Goal: Task Accomplishment & Management: Use online tool/utility

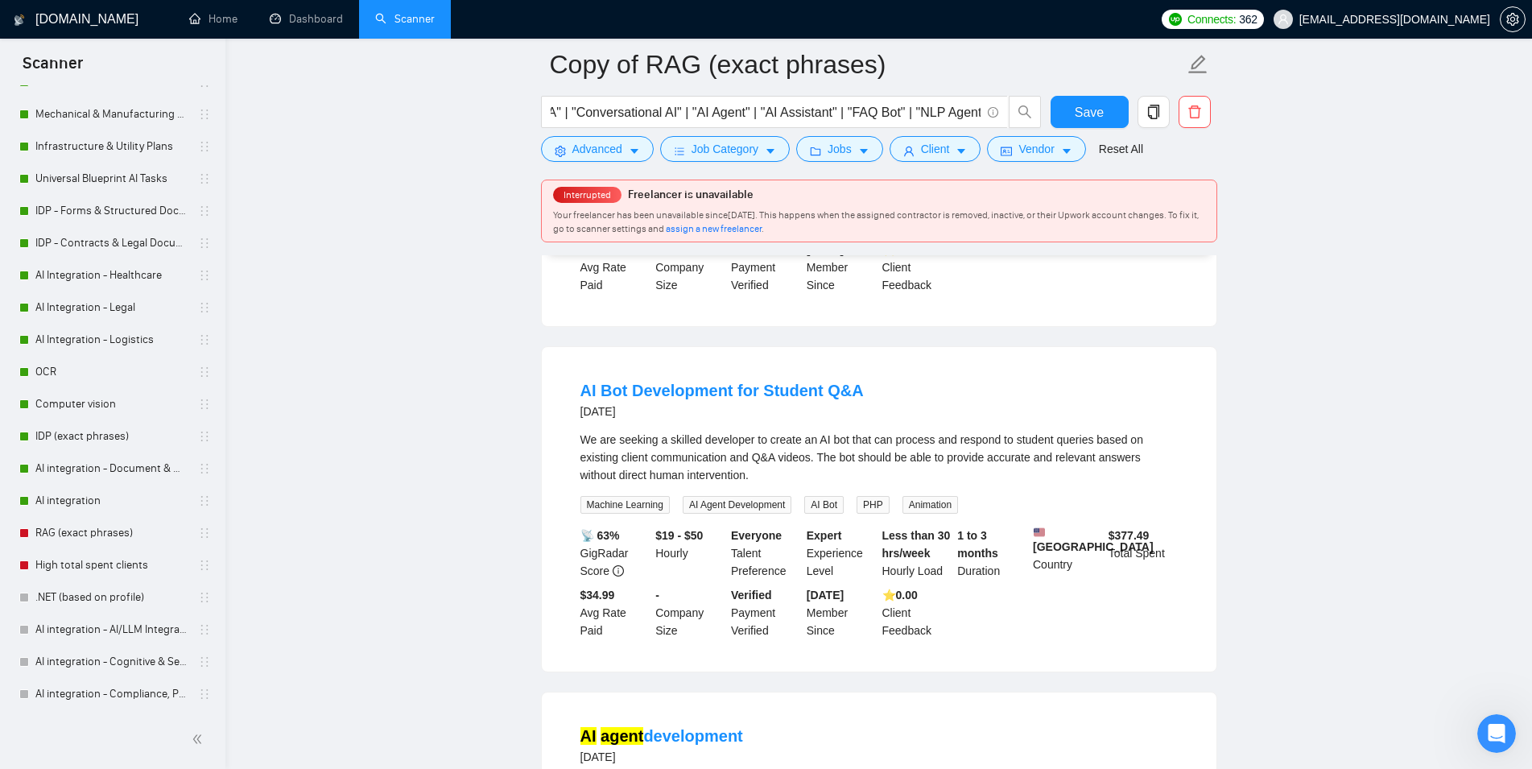
scroll to position [2217, 0]
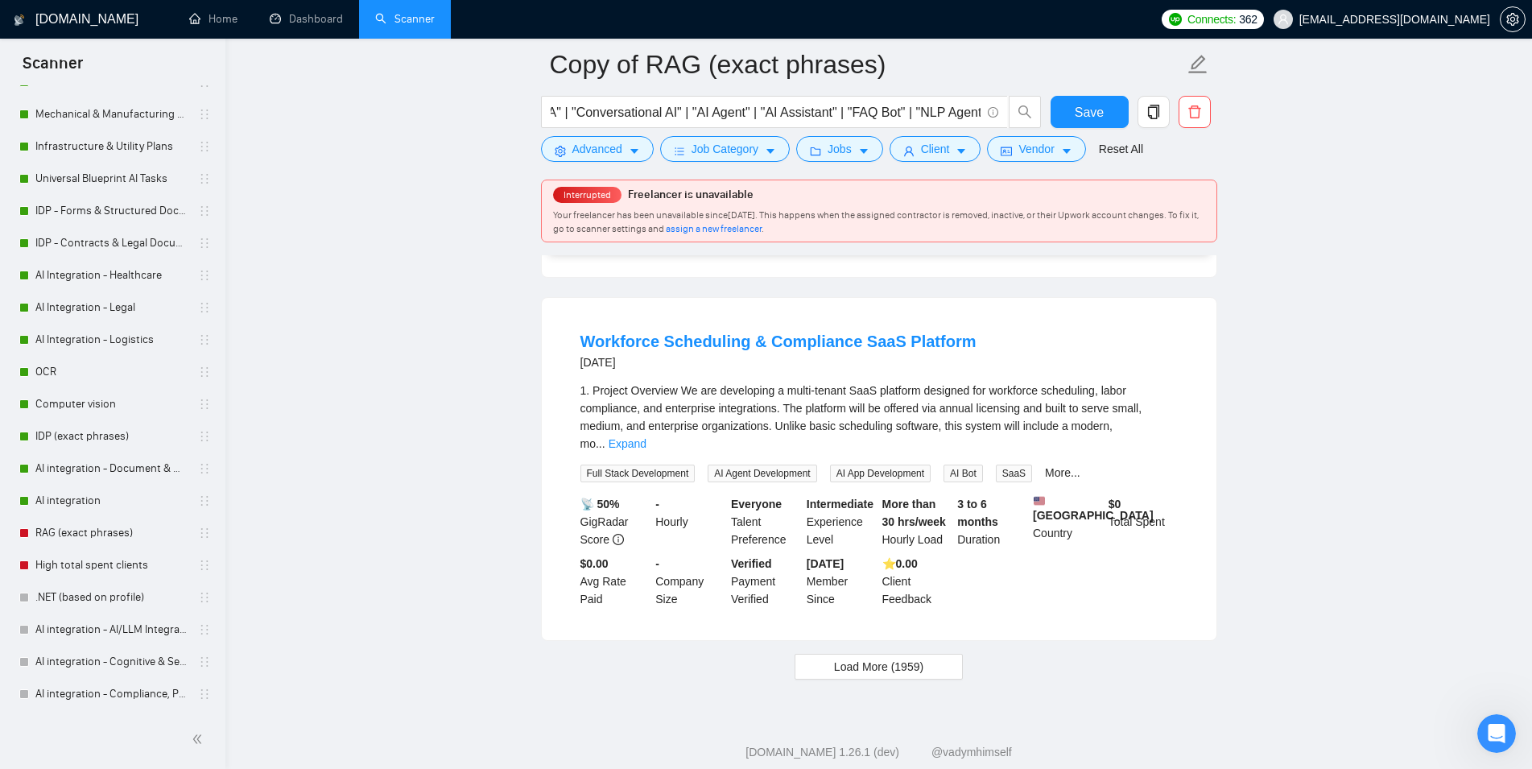
scroll to position [3248, 0]
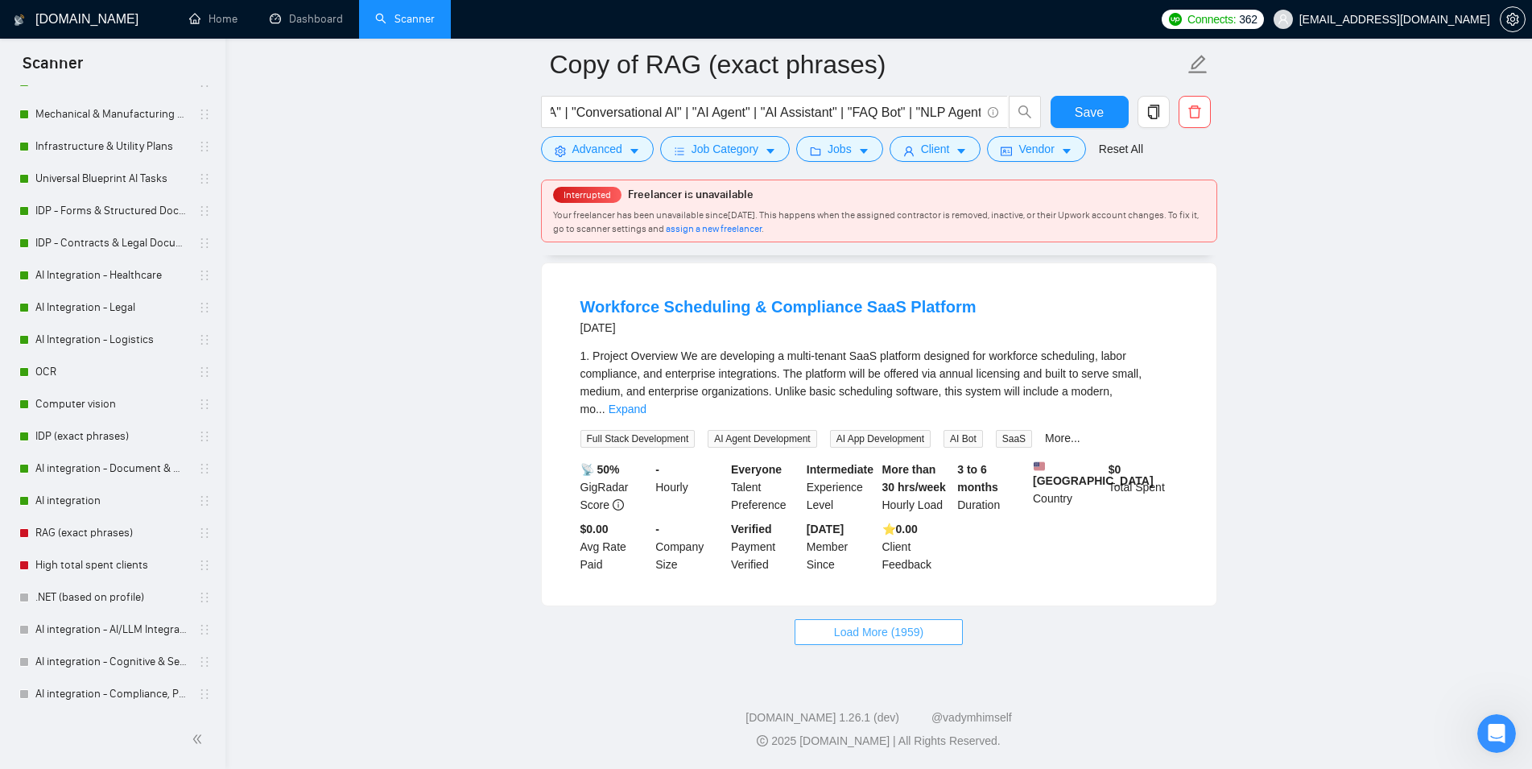
click at [900, 628] on span "Load More (1959)" at bounding box center [878, 632] width 89 height 18
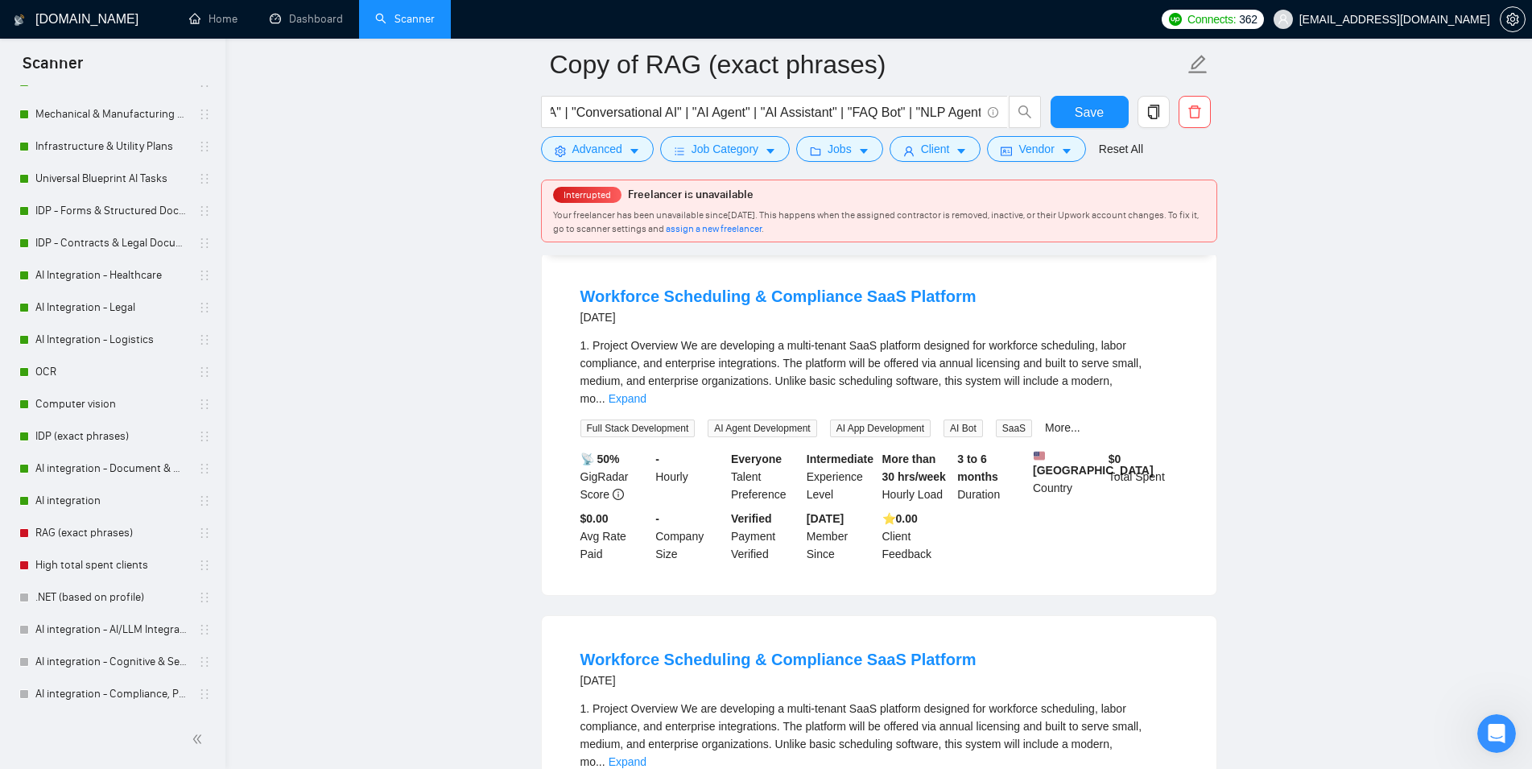
click at [1269, 375] on main "Copy of RAG (exact phrases) ("ChatGPT" | "Gemini" | "RASA" | "Conversational AI…" at bounding box center [878, 505] width 1255 height 7378
click at [1259, 499] on main "Copy of RAG (exact phrases) ("ChatGPT" | "Gemini" | "RASA" | "Conversational AI…" at bounding box center [878, 505] width 1255 height 7378
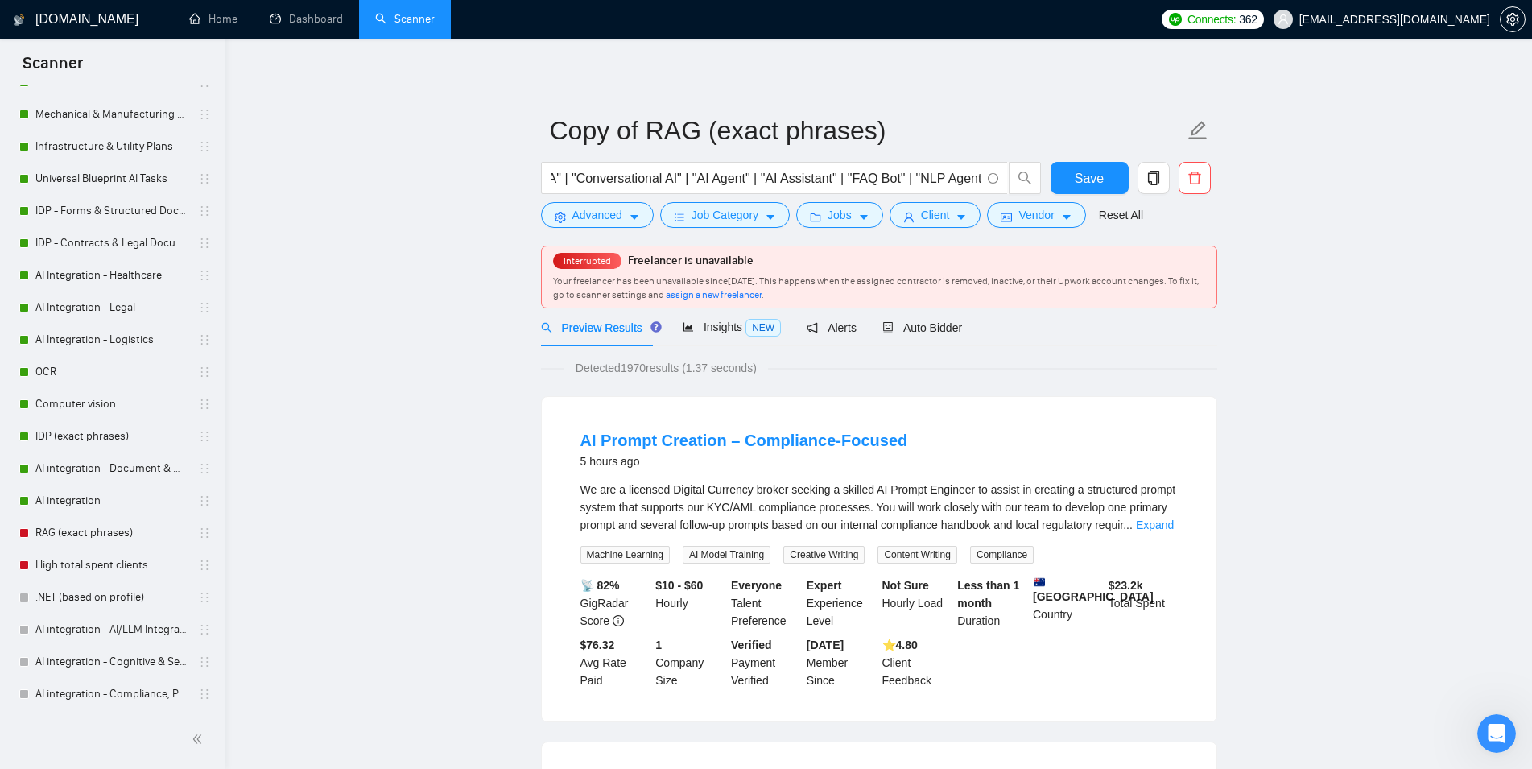
scroll to position [0, 171]
click at [736, 333] on span "Insights NEW" at bounding box center [732, 326] width 98 height 13
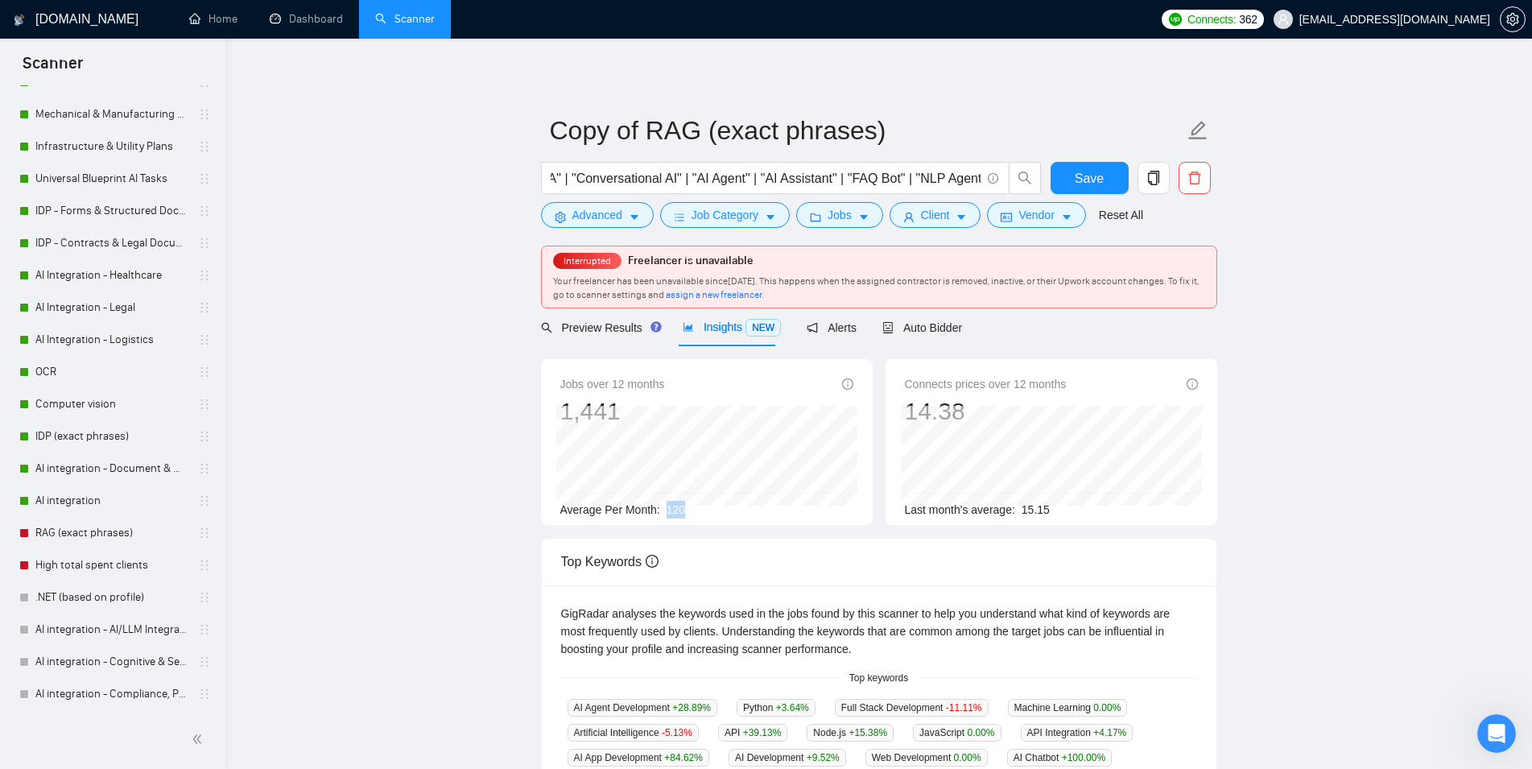
drag, startPoint x: 683, startPoint y: 506, endPoint x: 663, endPoint y: 509, distance: 19.5
click at [663, 509] on div "Average Per Month: 120" at bounding box center [706, 510] width 293 height 18
click at [736, 514] on div "Average Per Month: 120" at bounding box center [706, 510] width 293 height 18
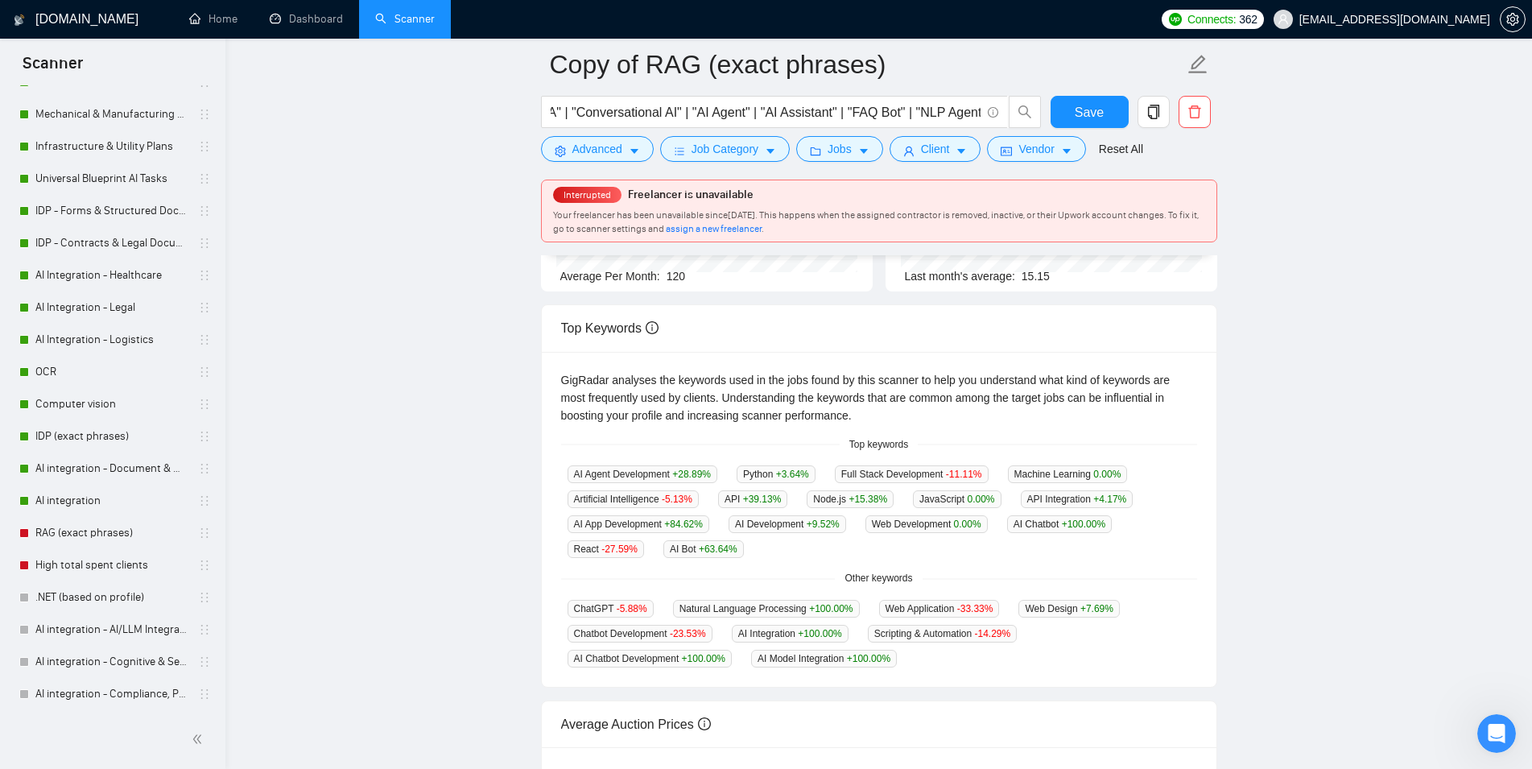
scroll to position [164, 0]
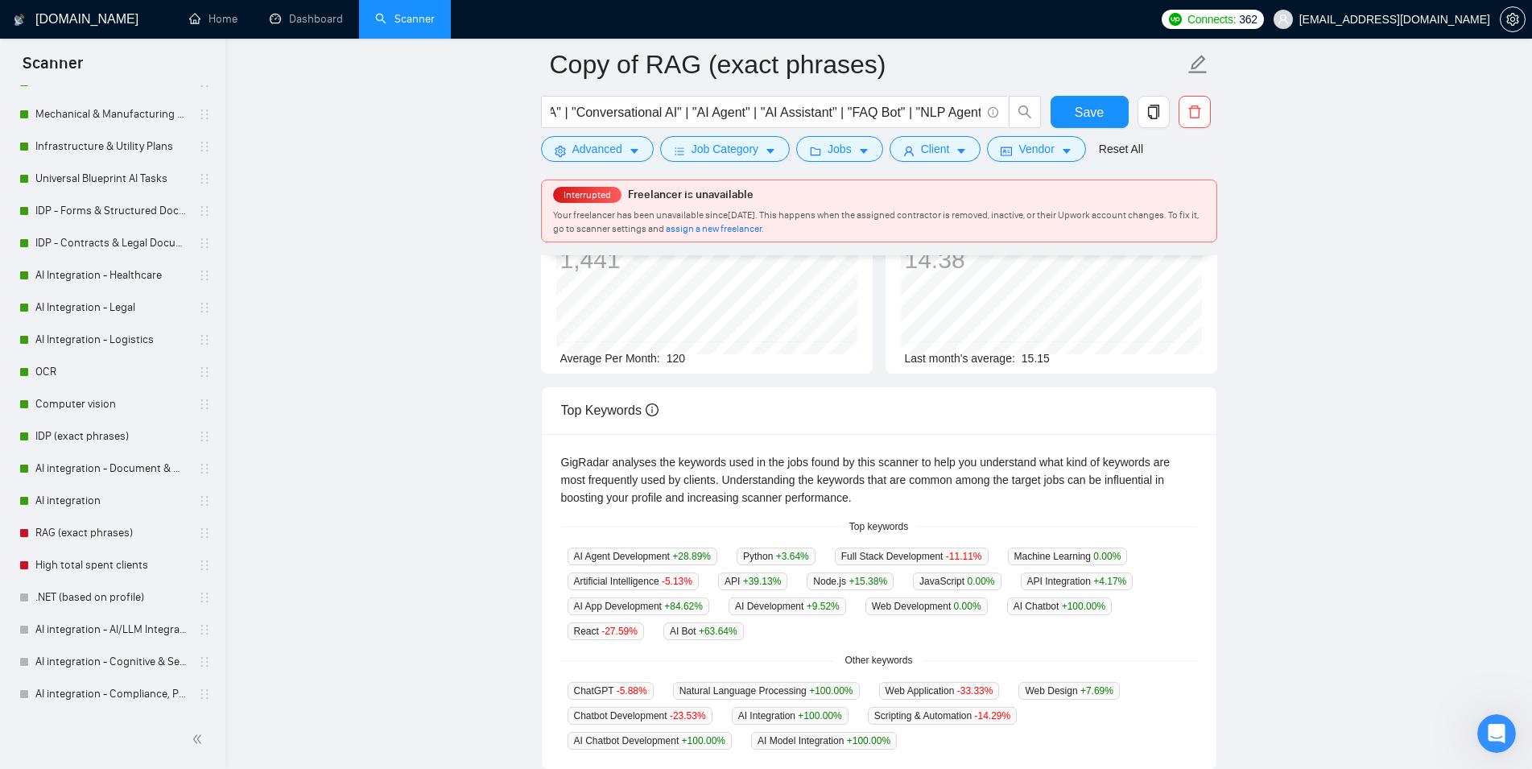
click at [433, 470] on main "Copy of RAG (exact phrases) ("ChatGPT" | "Gemini" | "RASA" | "Conversational AI…" at bounding box center [878, 495] width 1255 height 1190
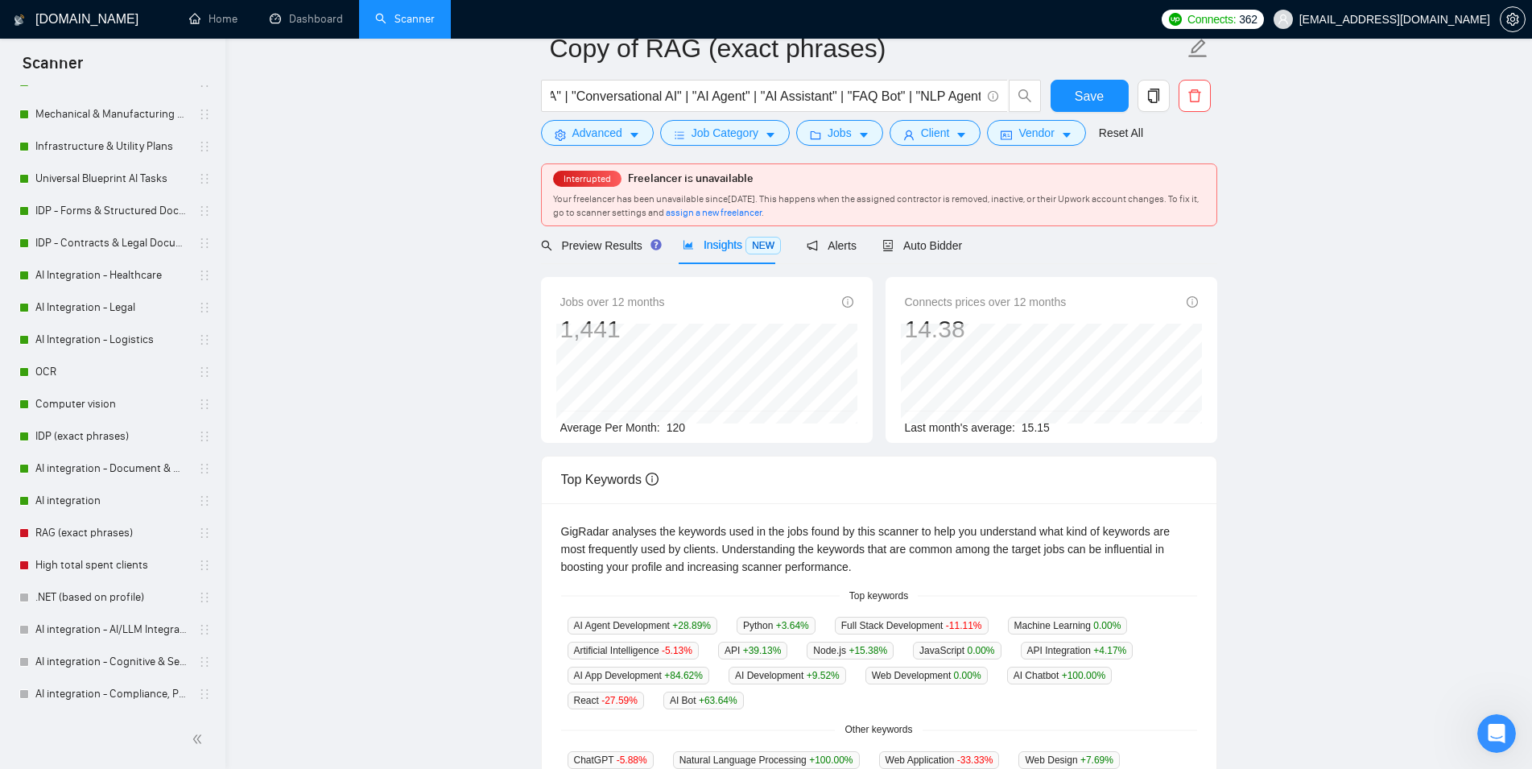
scroll to position [0, 171]
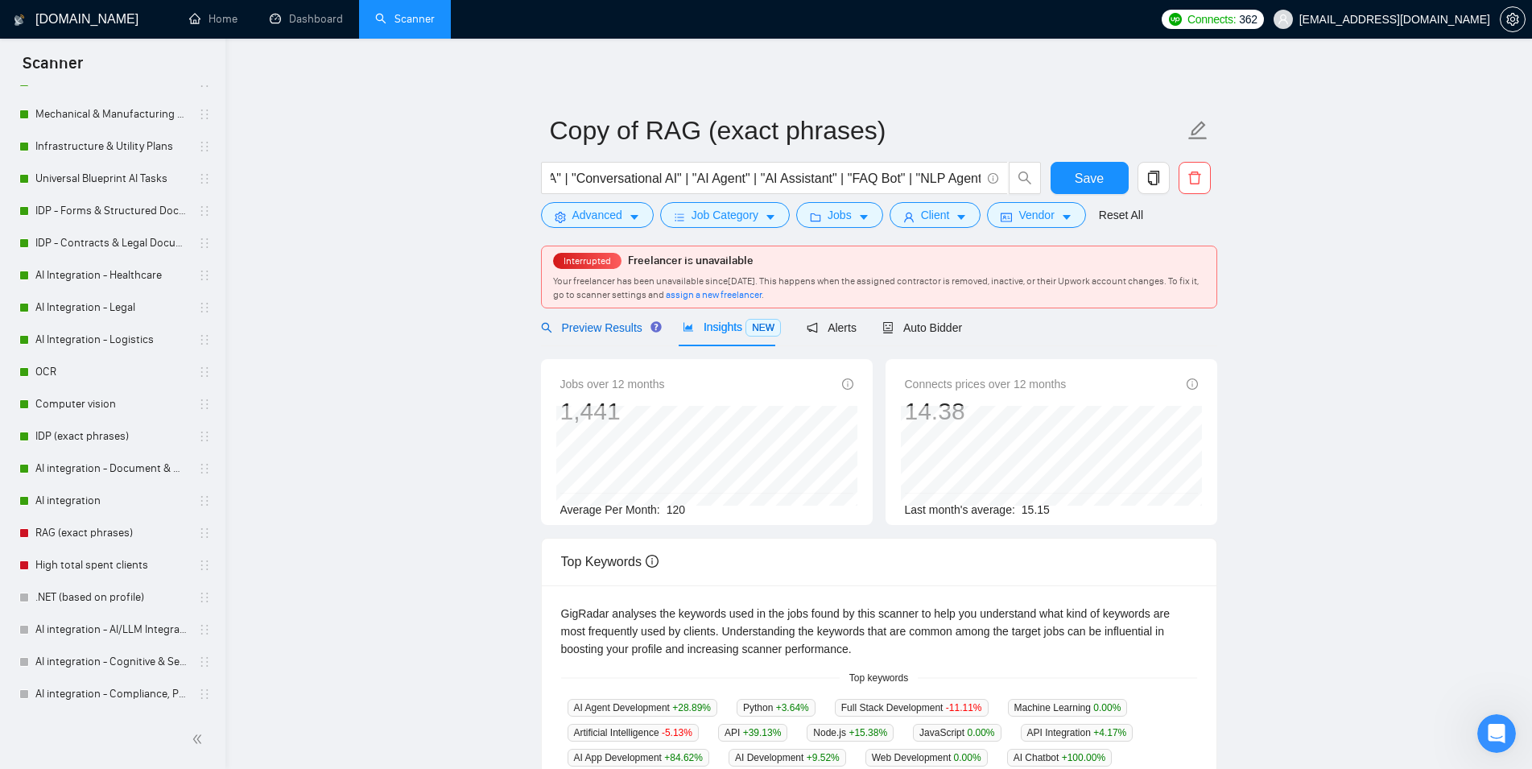
click at [599, 321] on span "Preview Results" at bounding box center [599, 327] width 116 height 13
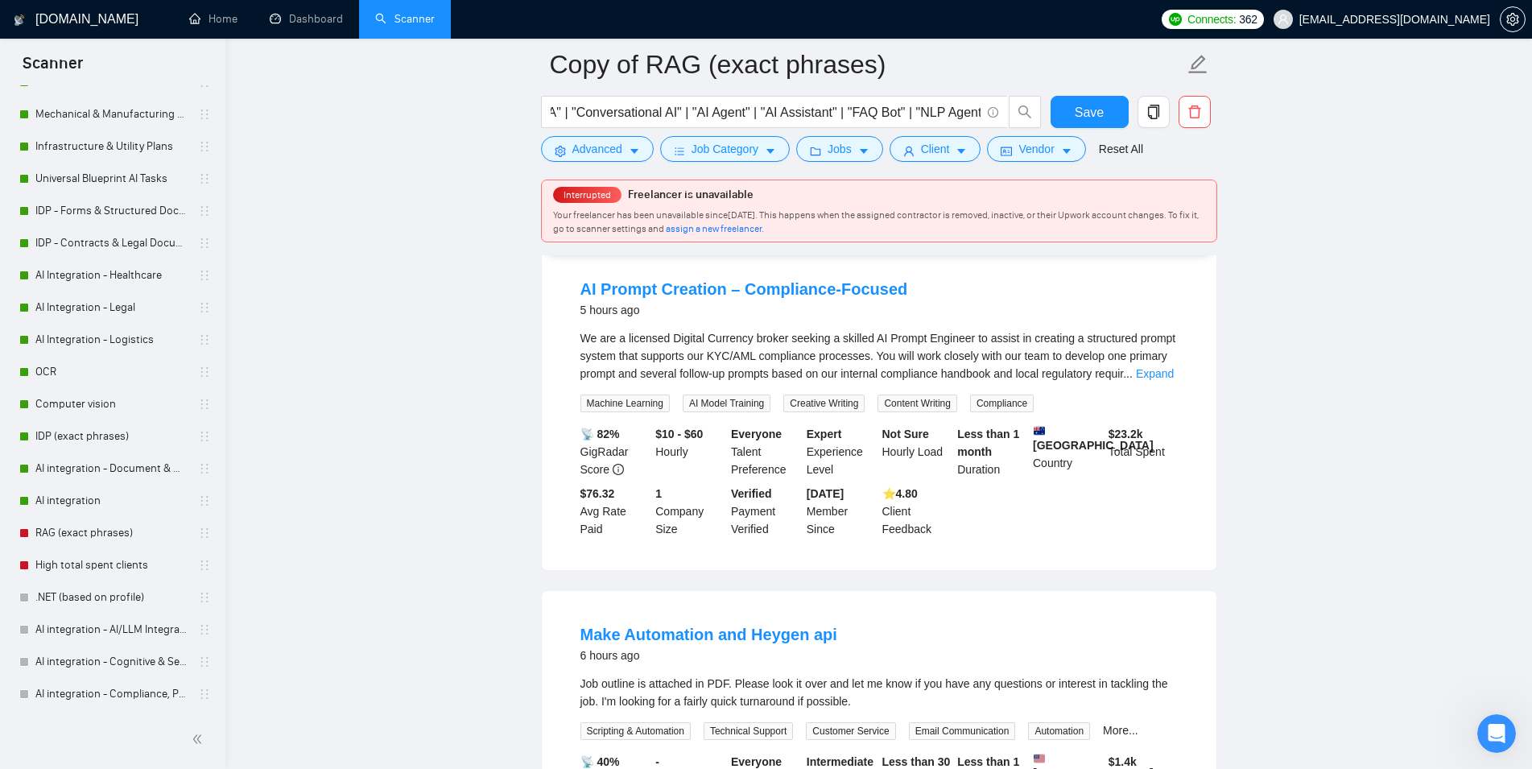
scroll to position [0, 171]
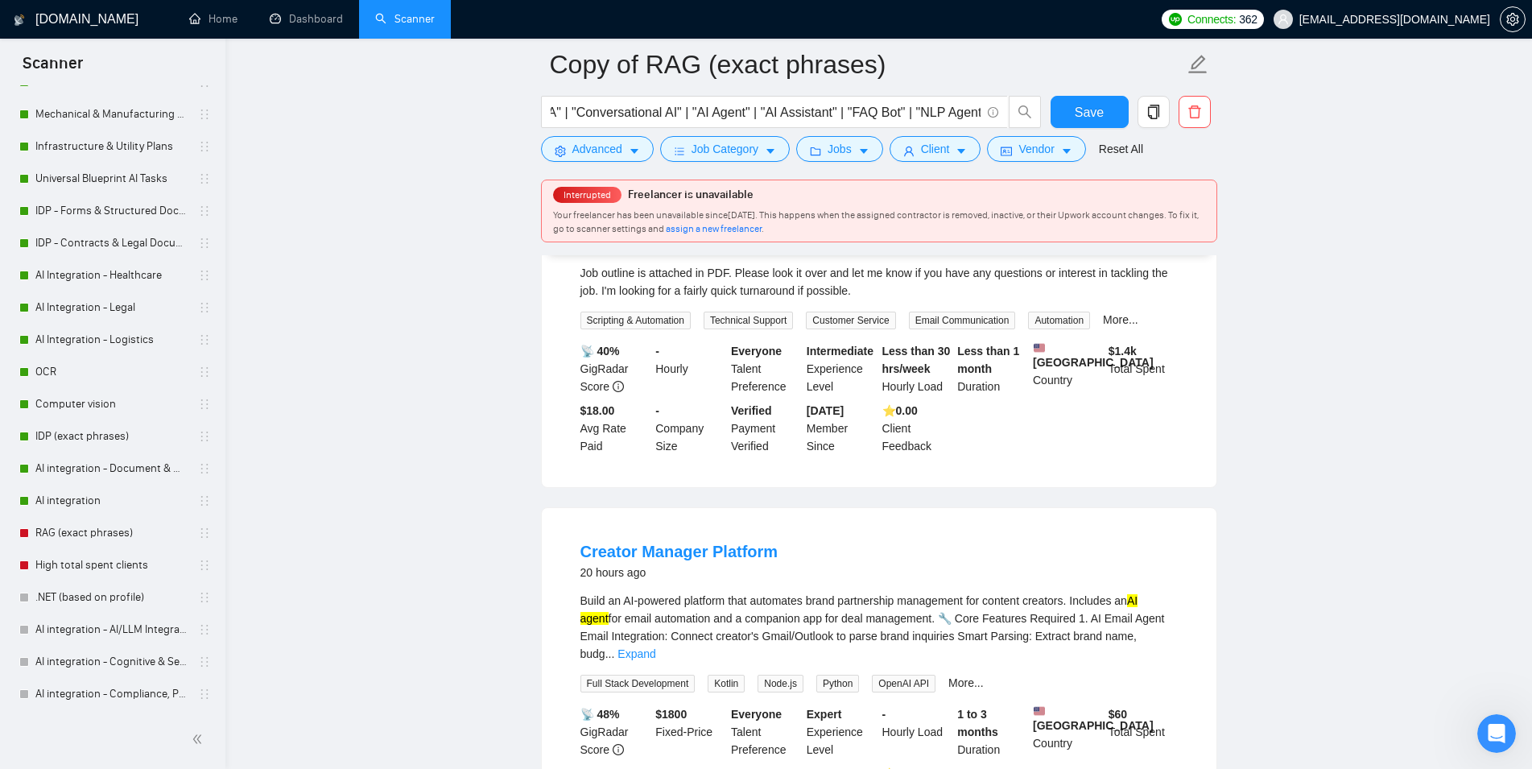
scroll to position [657, 0]
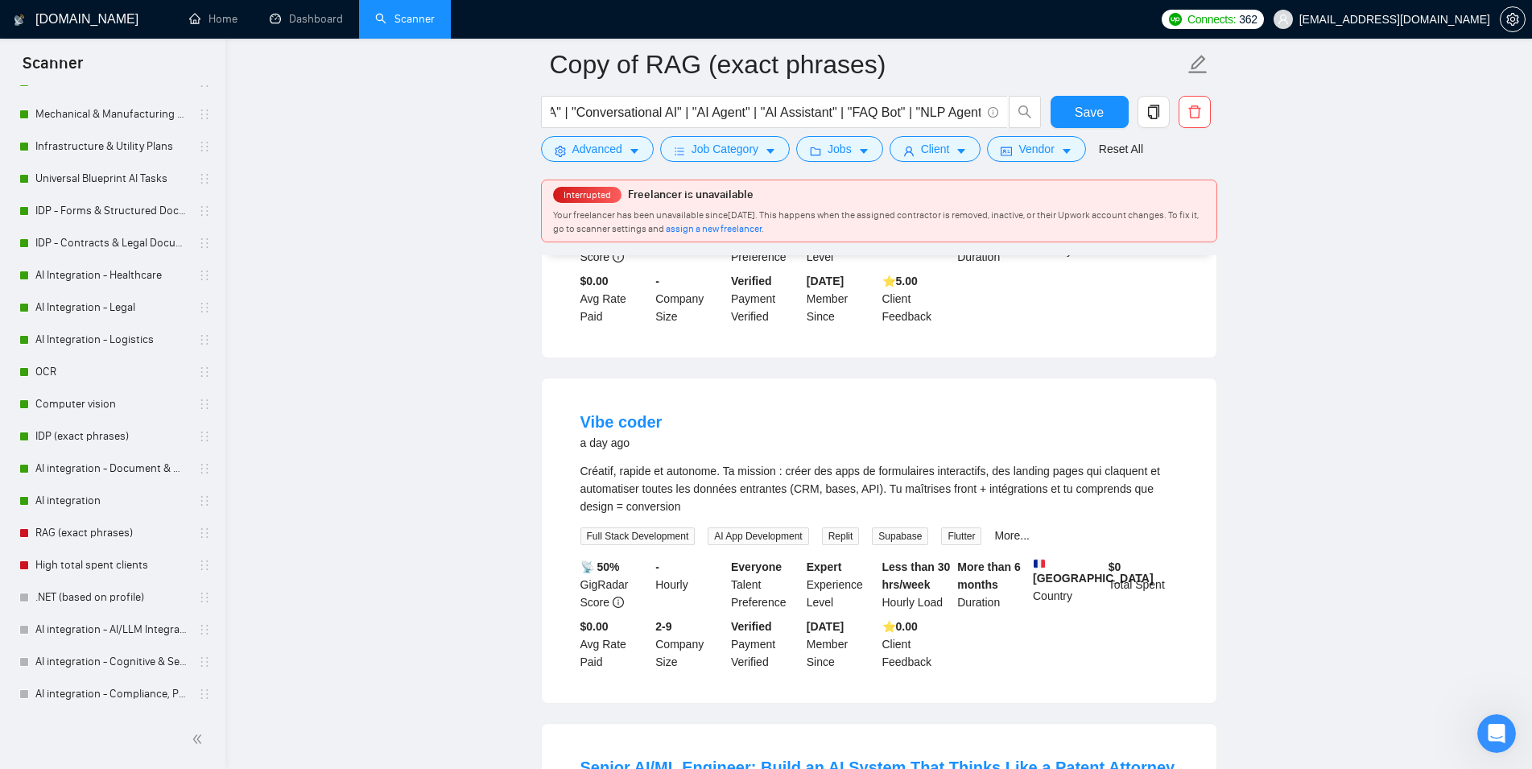
scroll to position [1150, 0]
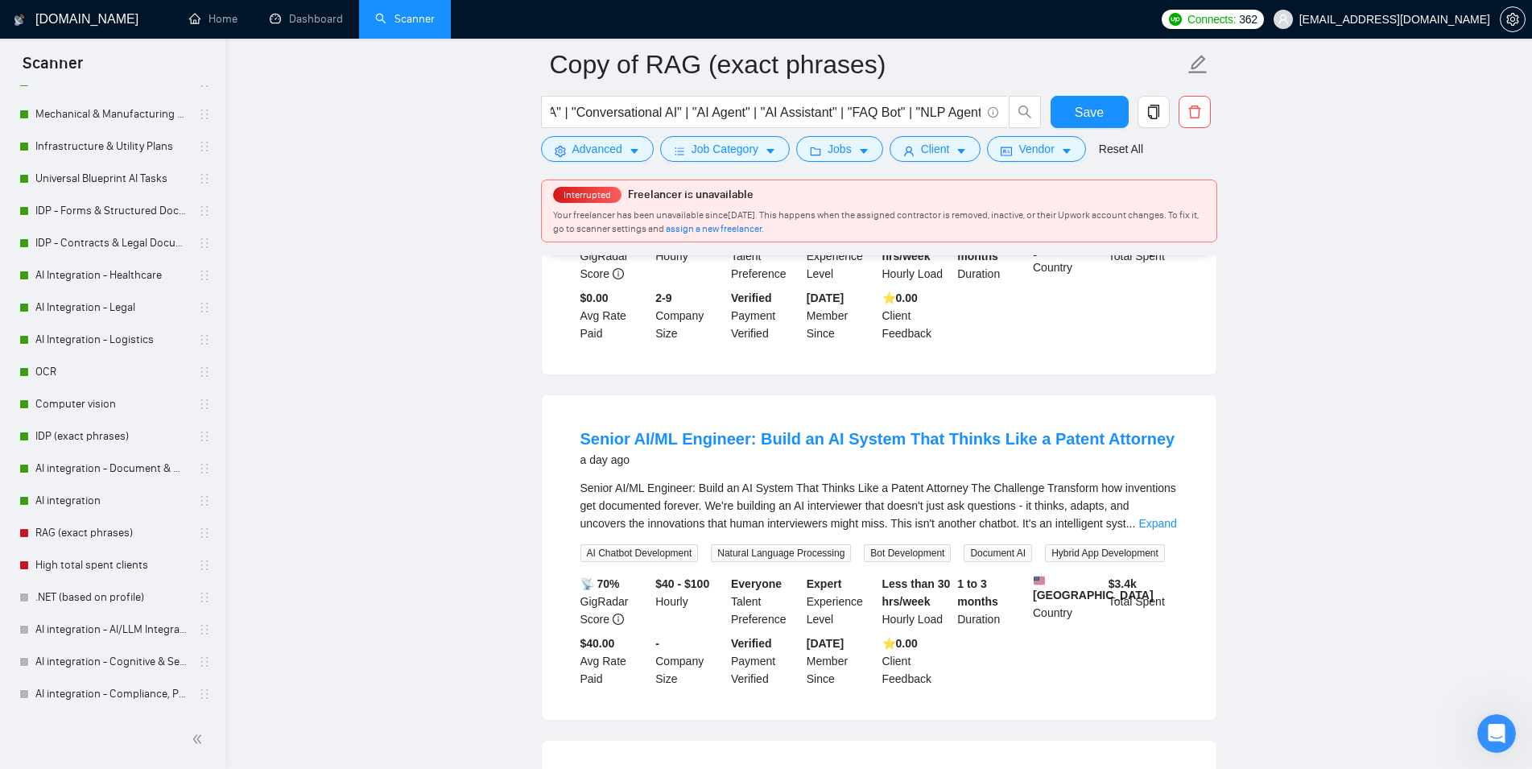
scroll to position [1478, 0]
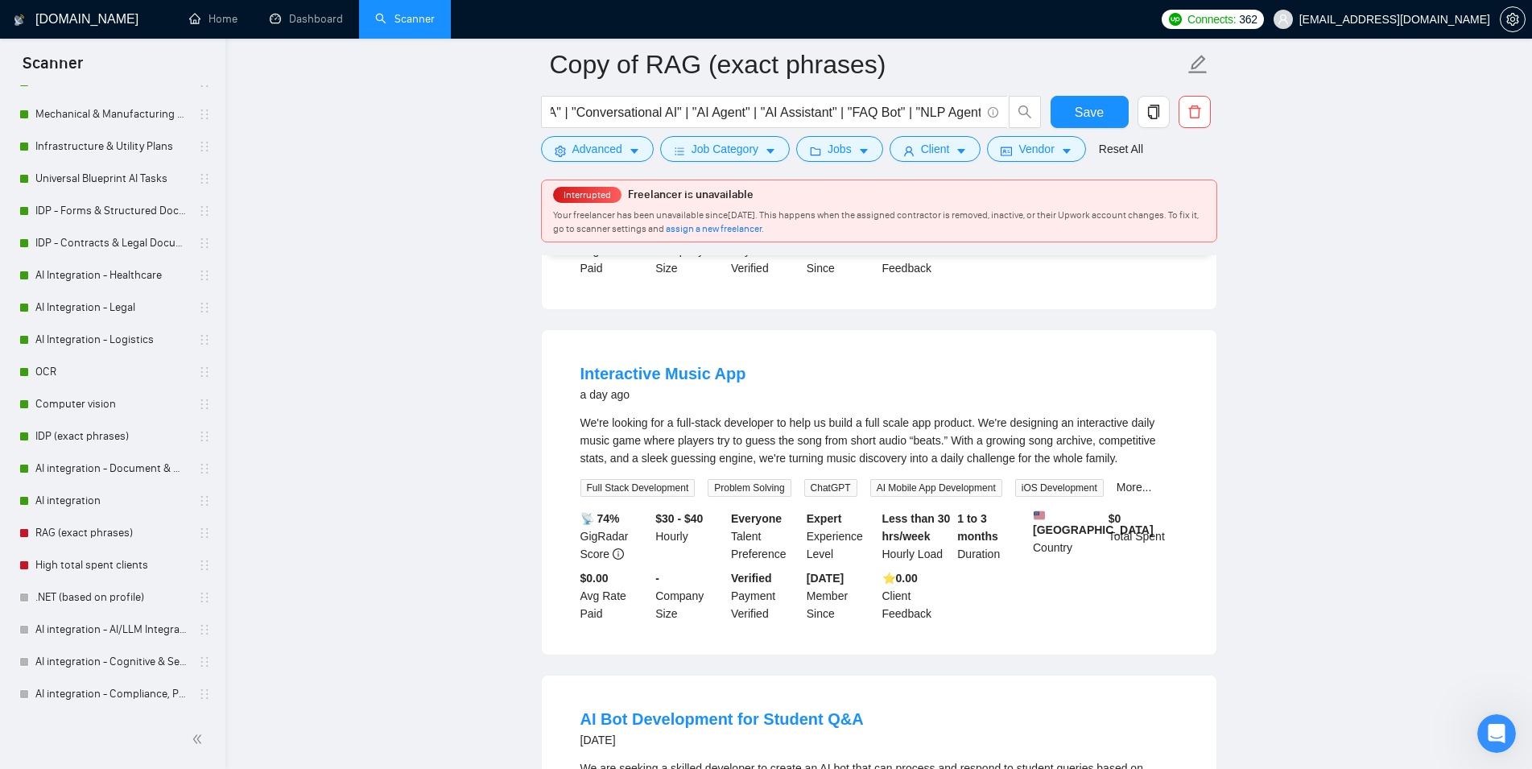
scroll to position [1889, 0]
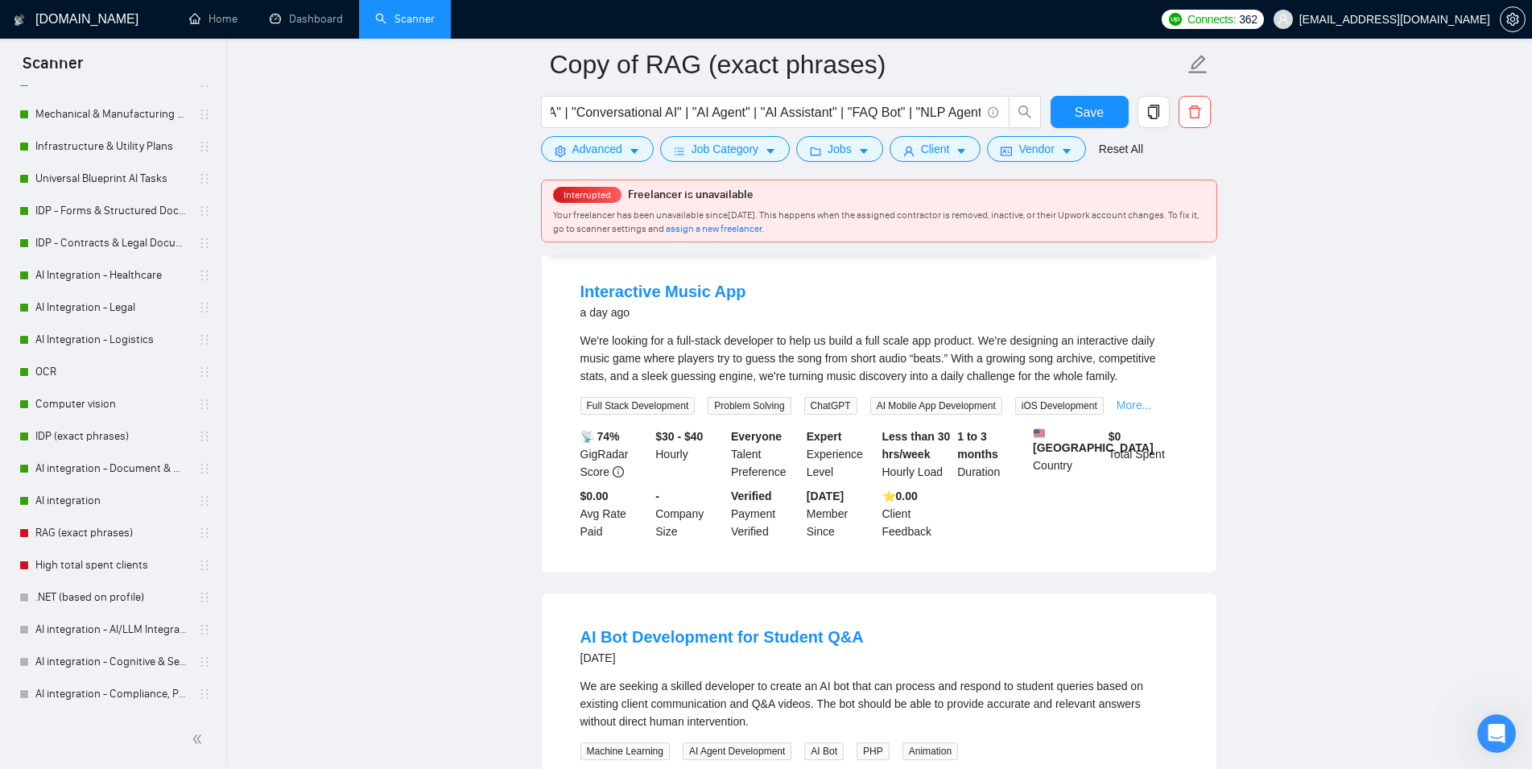
click at [1123, 410] on link "More..." at bounding box center [1134, 405] width 35 height 13
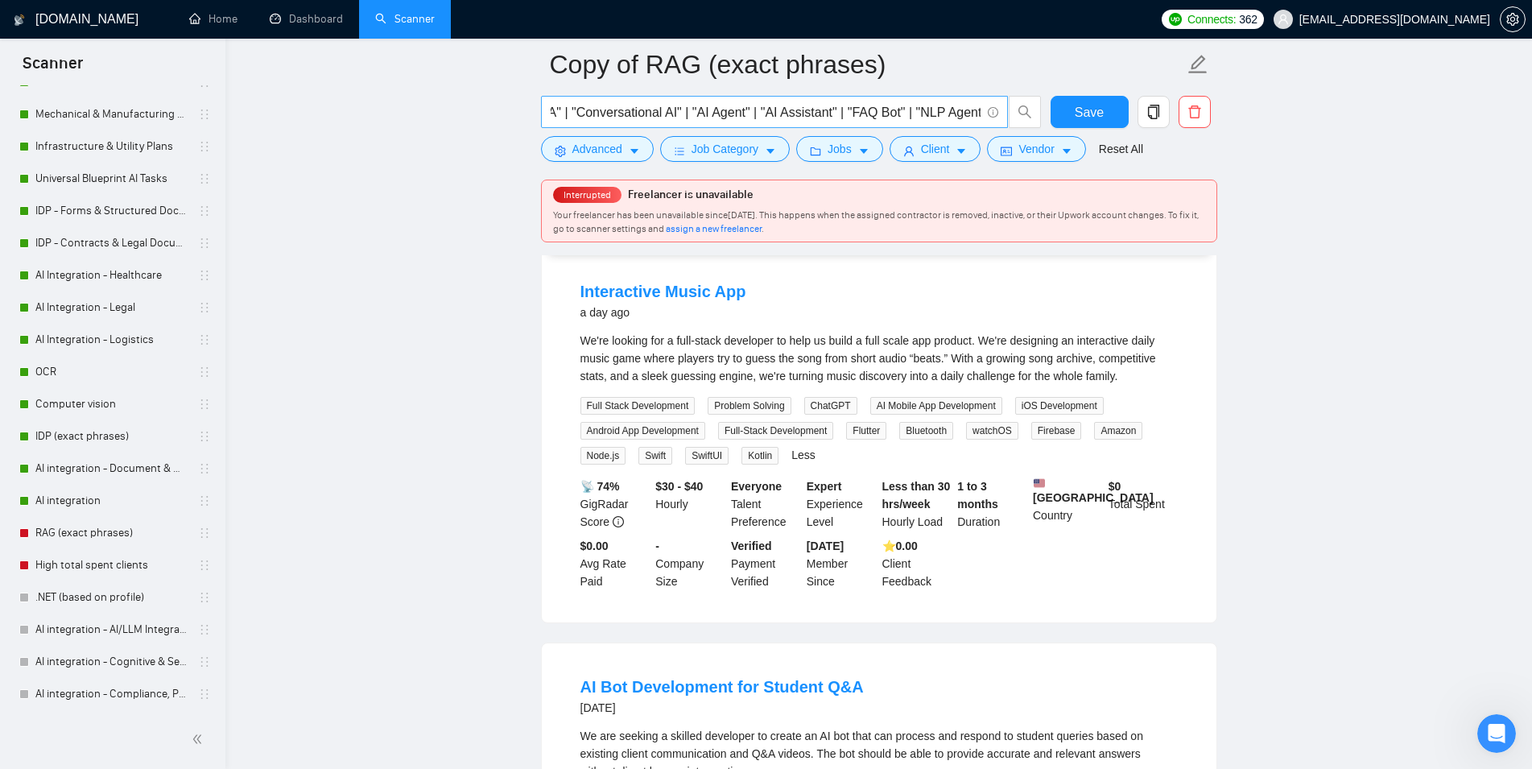
click at [651, 115] on input "("ChatGPT" | "Gemini" | "RASA" | "Conversational AI" | "AI Agent" | "AI Assista…" at bounding box center [766, 112] width 430 height 20
drag, startPoint x: 669, startPoint y: 114, endPoint x: 457, endPoint y: 122, distance: 212.7
click at [551, 122] on input "("ChatGPT" | "Gemini" | "RASA" | "Conversational AI" | "AI Agent" | "AI Assista…" at bounding box center [766, 112] width 430 height 20
click at [634, 116] on input "("ChatGPT" | "Gemini" | "RASA" | "Conversational AI" | "AI Agent" | "AI Assista…" at bounding box center [766, 112] width 430 height 20
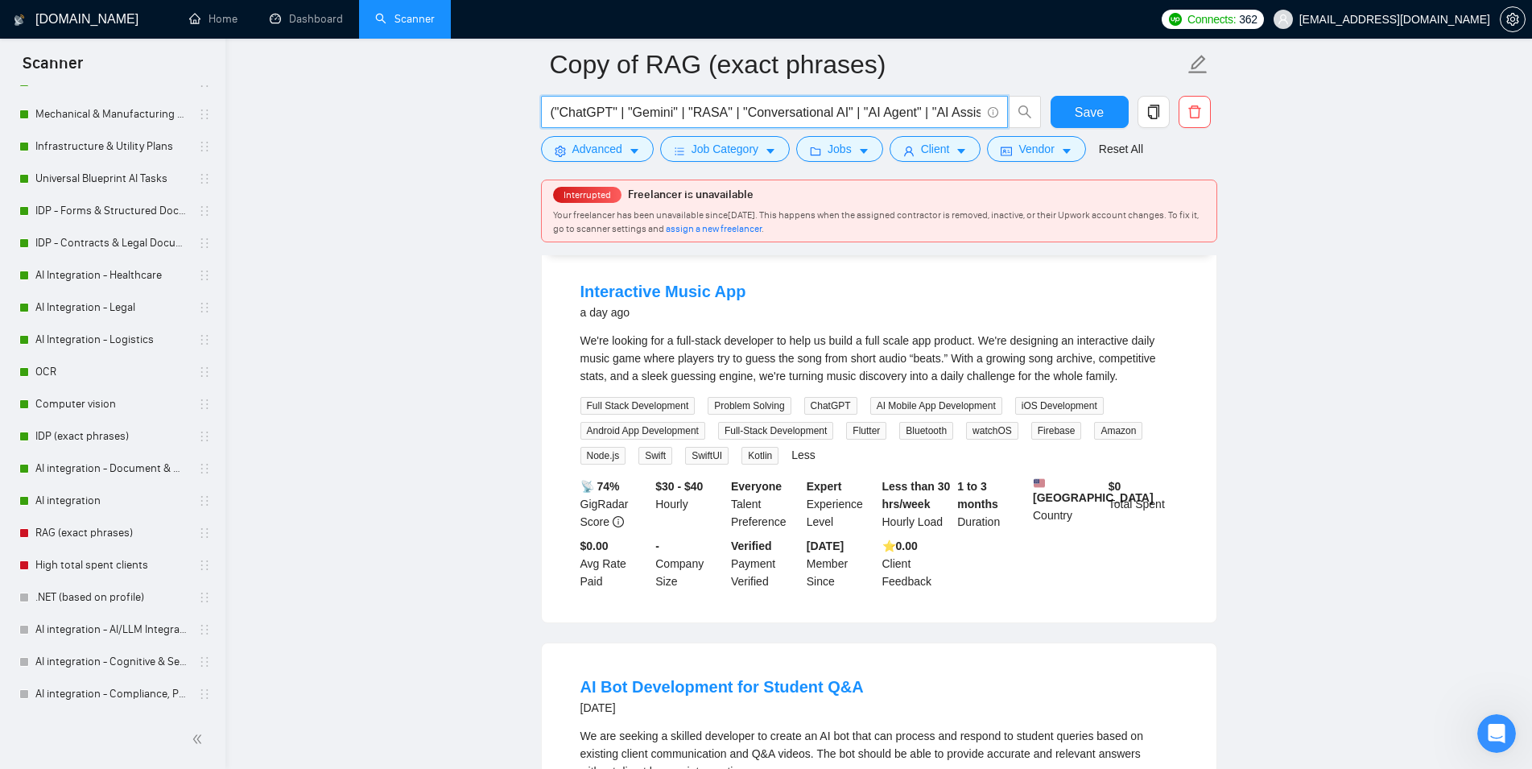
drag, startPoint x: 597, startPoint y: 114, endPoint x: 573, endPoint y: 117, distance: 23.5
click at [573, 117] on input "("ChatGPT" | "Gemini" | "RASA" | "Conversational AI" | "AI Agent" | "AI Assista…" at bounding box center [766, 112] width 430 height 20
click at [655, 114] on input "("ChatGPT" | "Gemini" | "RASA" | "Conversational AI" | "AI Agent" | "AI Assista…" at bounding box center [766, 112] width 430 height 20
click at [690, 110] on input "("ChatGPT" | "Gemini" | "RASA" | "Conversational AI" | "AI Agent" | "AI Assista…" at bounding box center [766, 112] width 430 height 20
drag, startPoint x: 735, startPoint y: 114, endPoint x: 555, endPoint y: 114, distance: 180.4
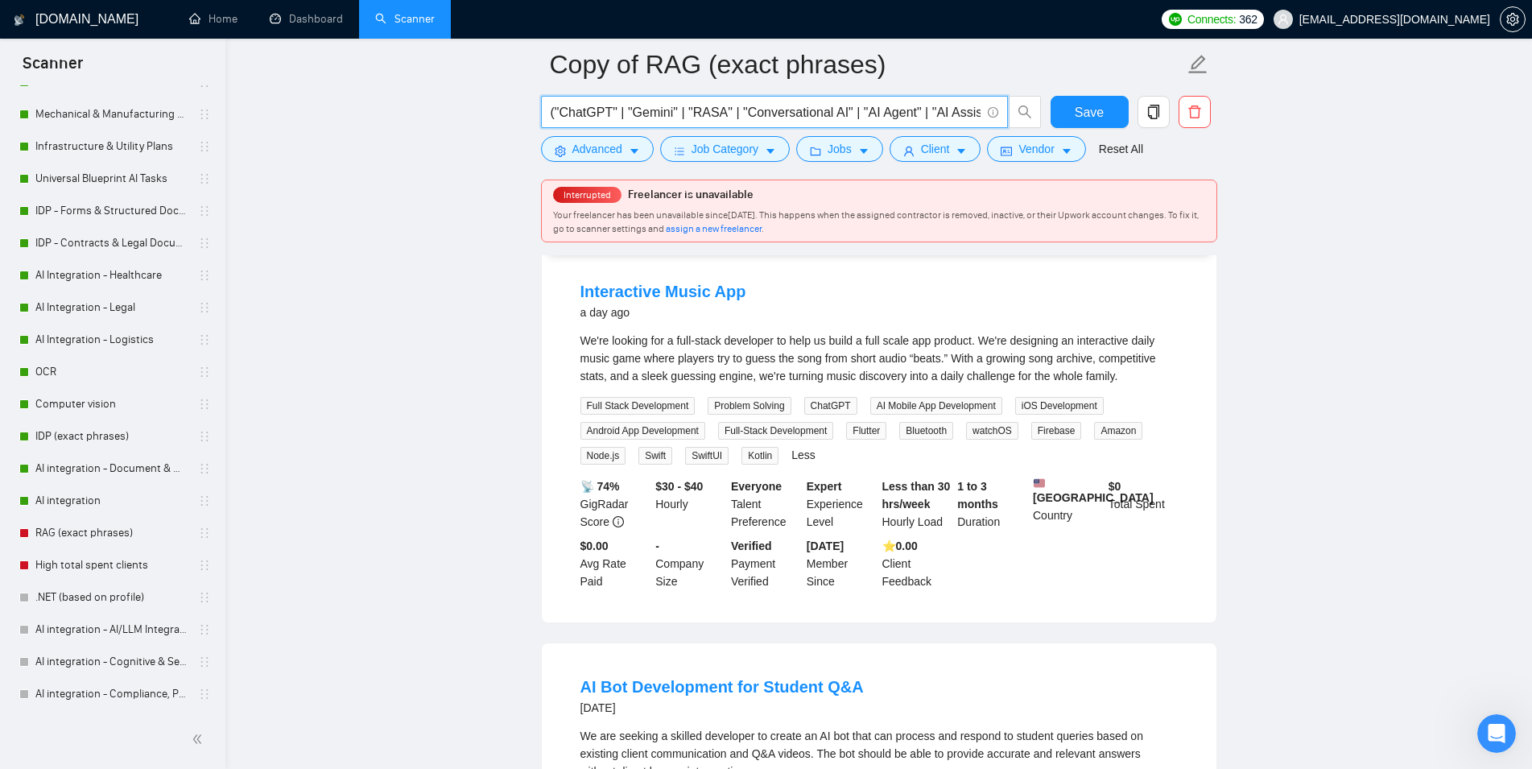
click at [555, 114] on input "("ChatGPT" | "Gemini" | "RASA" | "Conversational AI" | "AI Agent" | "AI Assista…" at bounding box center [766, 112] width 430 height 20
click at [592, 114] on input "("ChatGPT" | "Gemini" | "RASA" | "Conversational AI" | "AI Agent" | "AI Assista…" at bounding box center [766, 112] width 430 height 20
drag, startPoint x: 625, startPoint y: 111, endPoint x: 555, endPoint y: 111, distance: 70.0
click at [555, 111] on input "("ChatGPT" | "Gemini" | "RASA" | "Conversational AI" | "AI Agent" | "AI Assista…" at bounding box center [766, 112] width 430 height 20
click at [1056, 109] on button "Save" at bounding box center [1090, 112] width 78 height 32
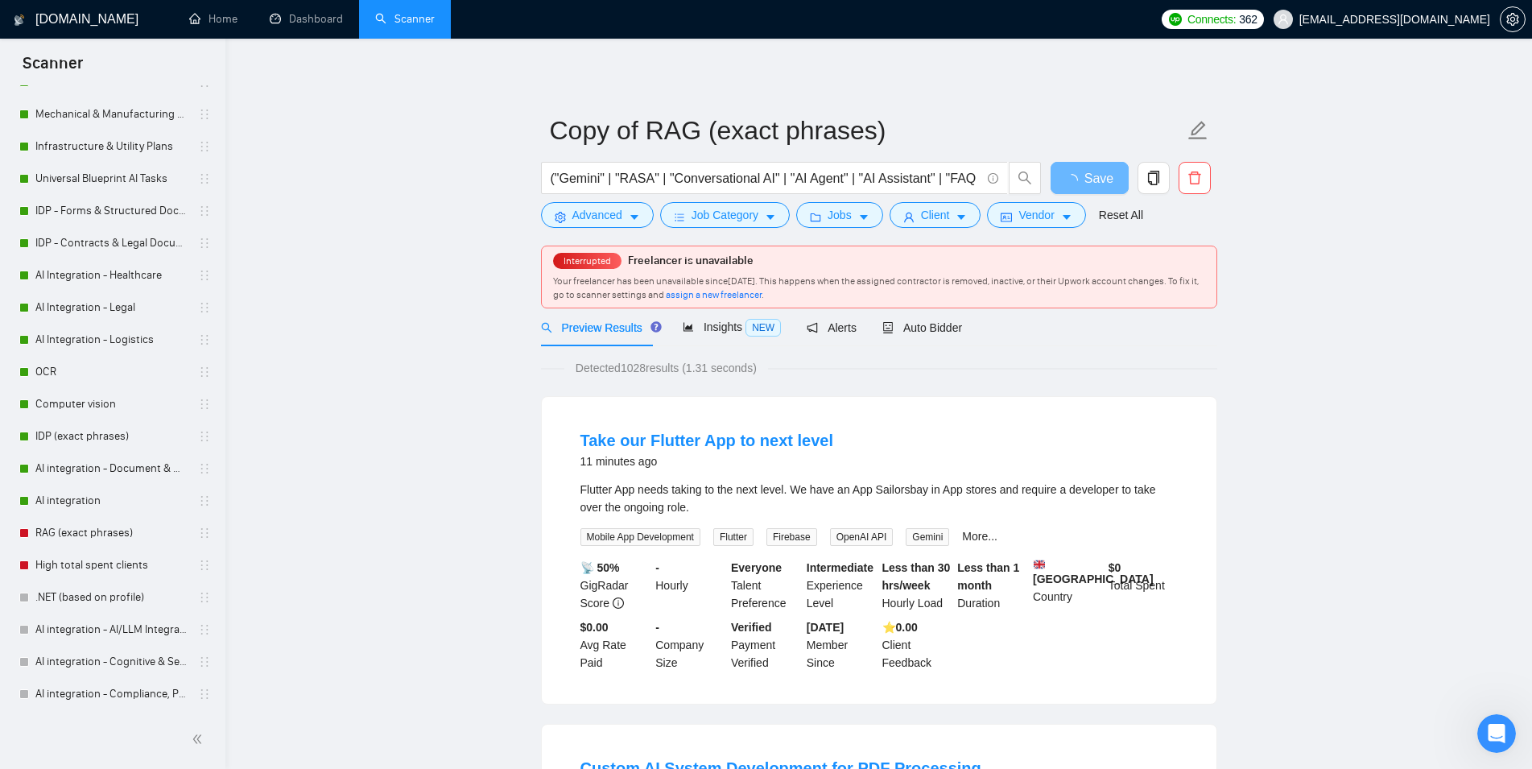
click at [709, 333] on span "Insights NEW" at bounding box center [732, 326] width 98 height 13
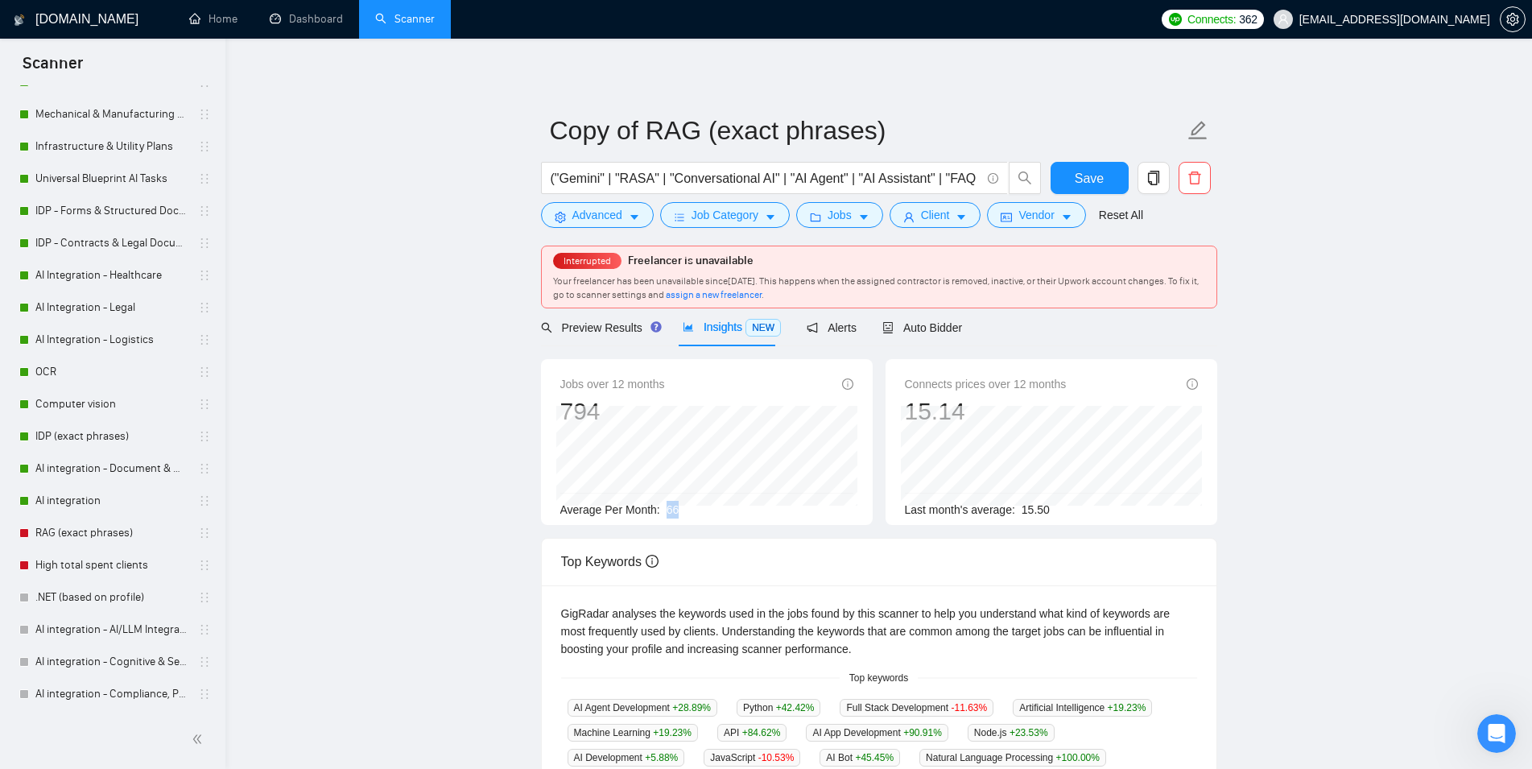
drag, startPoint x: 678, startPoint y: 509, endPoint x: 667, endPoint y: 509, distance: 11.3
click at [667, 509] on div "Average Per Month: 66" at bounding box center [706, 510] width 293 height 18
click at [698, 509] on div "Average Per Month: 66" at bounding box center [706, 510] width 293 height 18
drag, startPoint x: 667, startPoint y: 179, endPoint x: 555, endPoint y: 180, distance: 111.9
click at [555, 180] on input "("Gemini" | "RASA" | "Conversational AI" | "AI Agent" | "AI Assistant" | "FAQ B…" at bounding box center [766, 178] width 430 height 20
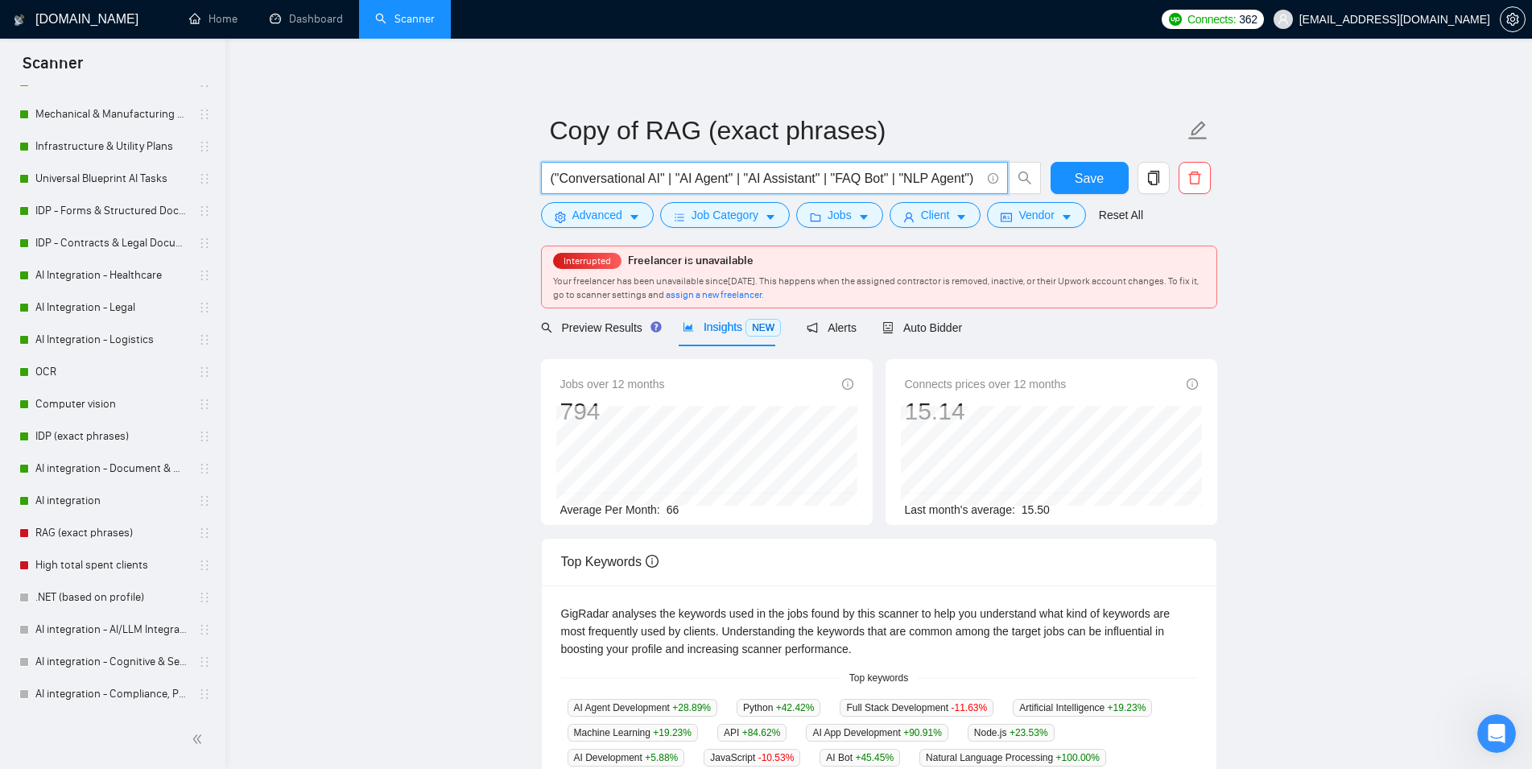
click at [494, 296] on main "Copy of RAG (exact phrases) ("Conversational AI" | "AI Agent" | "AI Assistant" …" at bounding box center [878, 652] width 1255 height 1177
drag, startPoint x: 828, startPoint y: 177, endPoint x: 667, endPoint y: 177, distance: 161.0
click at [667, 177] on input "("Conversational AI" | "AI Agent" | "AI Assistant" | "FAQ Bot" | "NLP Agent")" at bounding box center [766, 178] width 430 height 20
click at [605, 177] on input "("Conversational AI" | "AI Agent" | "AI Assistant" | "FAQ Bot" | "NLP Agent")" at bounding box center [766, 178] width 430 height 20
click at [477, 361] on main "Copy of RAG (exact phrases) ("Conversational AI" | "AI Agent" | "AI Assistant" …" at bounding box center [878, 652] width 1255 height 1177
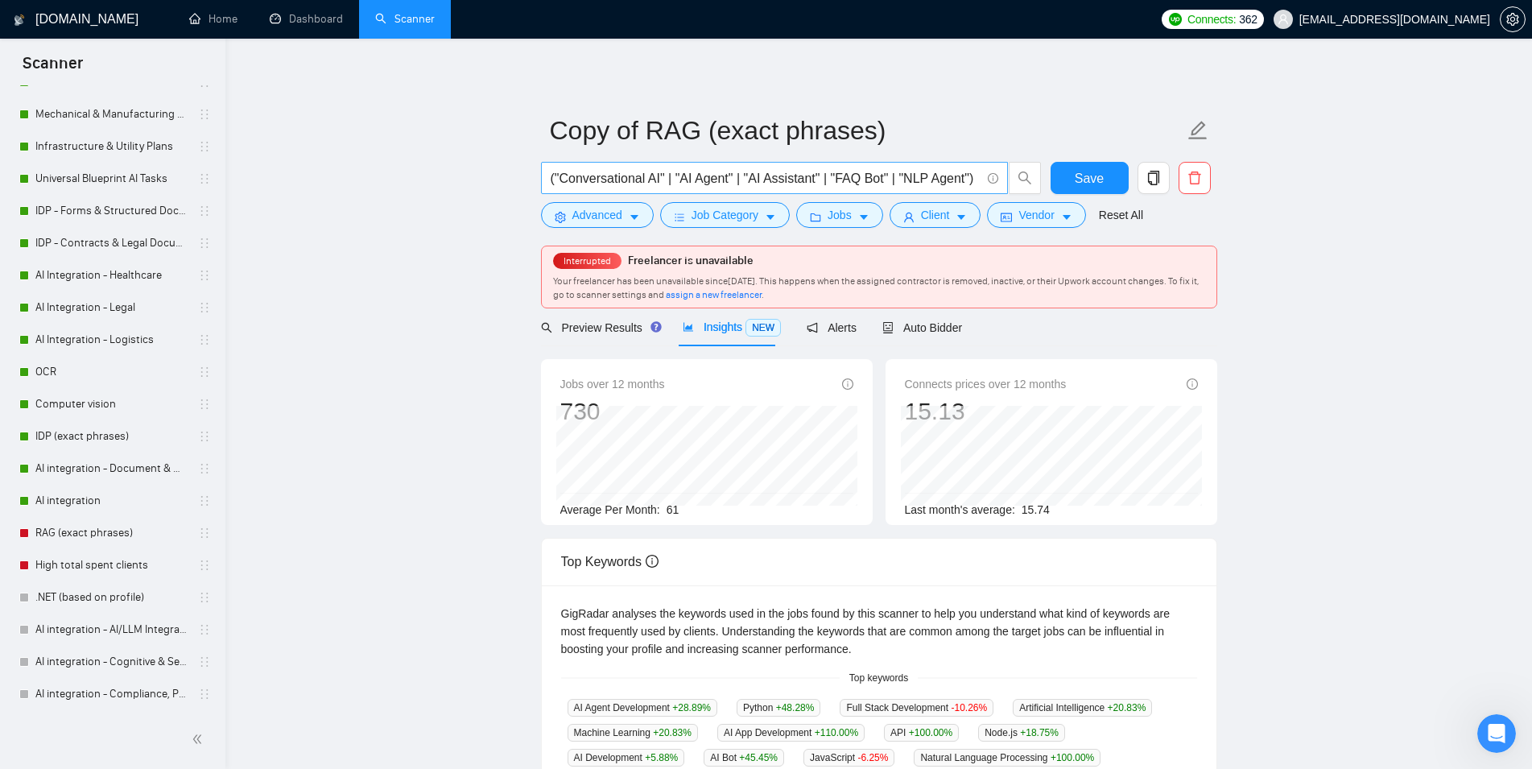
click at [971, 180] on input "("Conversational AI" | "AI Agent" | "AI Assistant" | "FAQ Bot" | "NLP Agent")" at bounding box center [766, 178] width 430 height 20
click at [1289, 284] on main "Copy of RAG (exact phrases) ("Conversational AI" | "AI Agent" | "AI Assistant" …" at bounding box center [878, 652] width 1255 height 1177
click at [886, 180] on input "("Conversational AI" | "AI Agent" | "AI Assistant" | "FAQ Bot" | "NLP Agent")" at bounding box center [766, 178] width 430 height 20
paste input "hatGPT" | "Gemini" | "RASA""
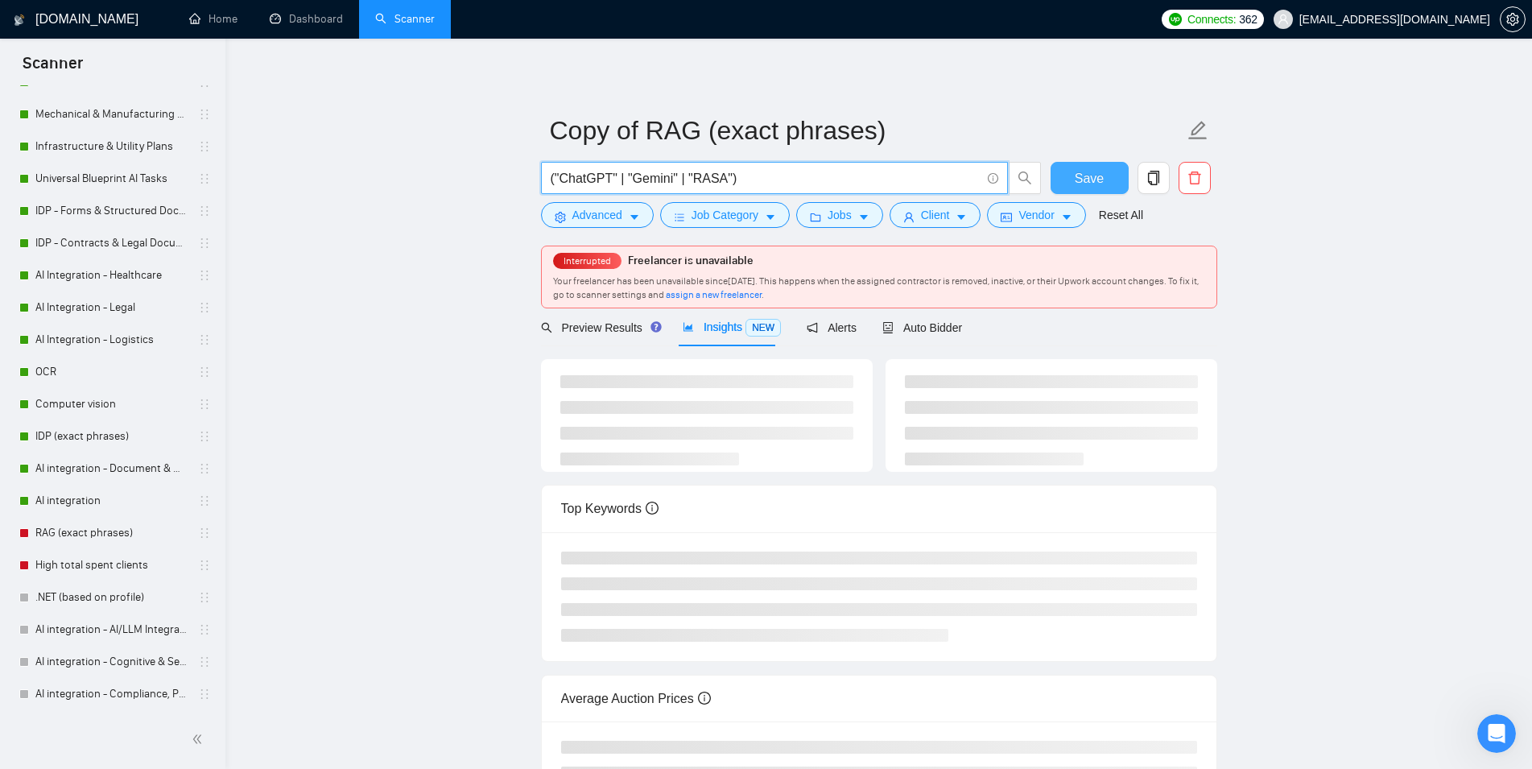
click at [1065, 182] on button "Save" at bounding box center [1090, 178] width 78 height 32
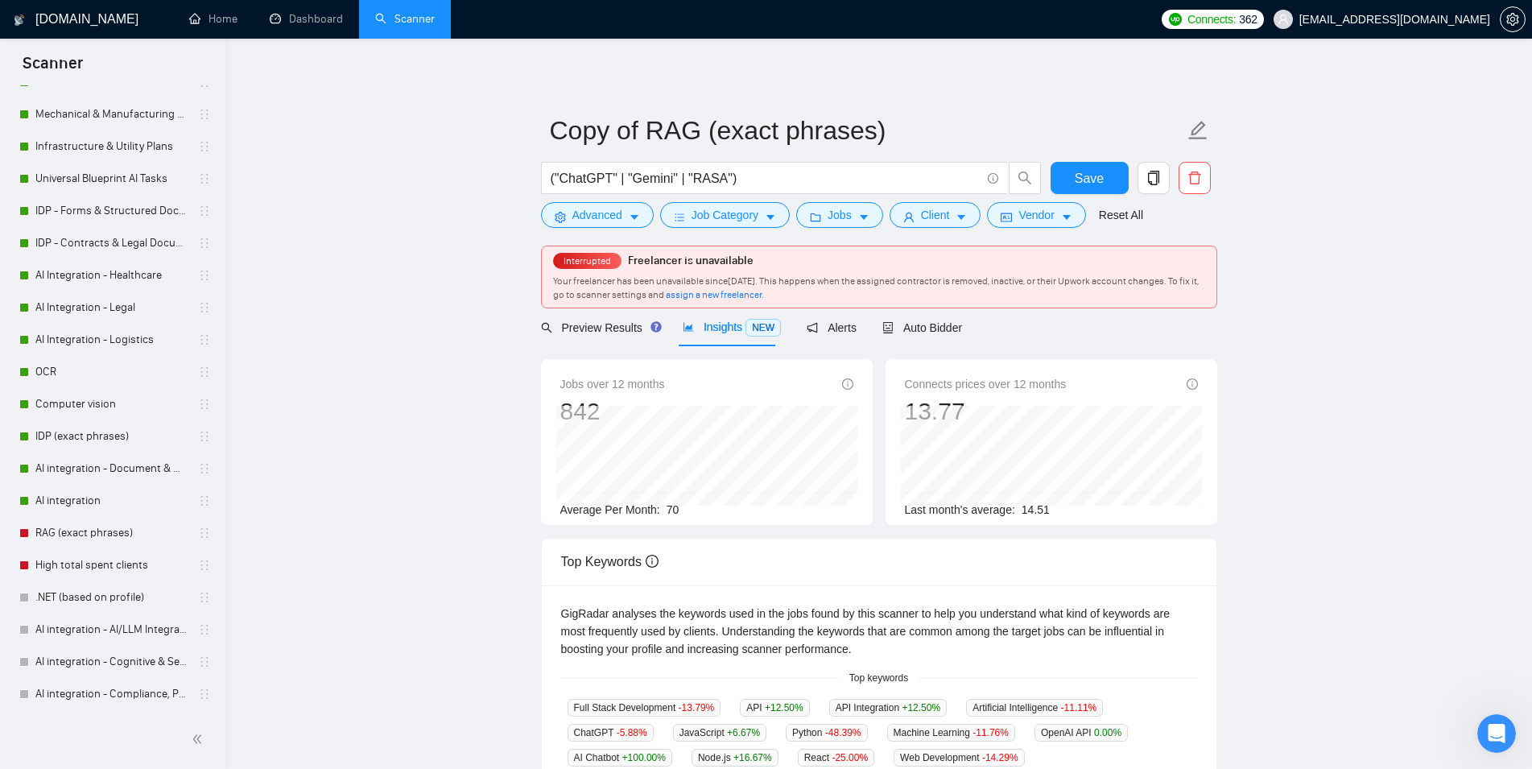
click at [494, 398] on main "Copy of RAG (exact phrases) ("ChatGPT" | "Gemini" | "RASA") Save Advanced Job C…" at bounding box center [878, 652] width 1255 height 1177
drag, startPoint x: 745, startPoint y: 180, endPoint x: 475, endPoint y: 217, distance: 272.1
click at [551, 188] on input "("ChatGPT" | "Gemini" | "RASA")" at bounding box center [766, 178] width 430 height 20
click at [830, 175] on input "("ChatGPT" | "Gemini" | "RASA")" at bounding box center [766, 178] width 430 height 20
paste input "("Conversational AI" | "AI Agent" | "AI Assistant" | "FAQ Bot" | "NLP Agent")"
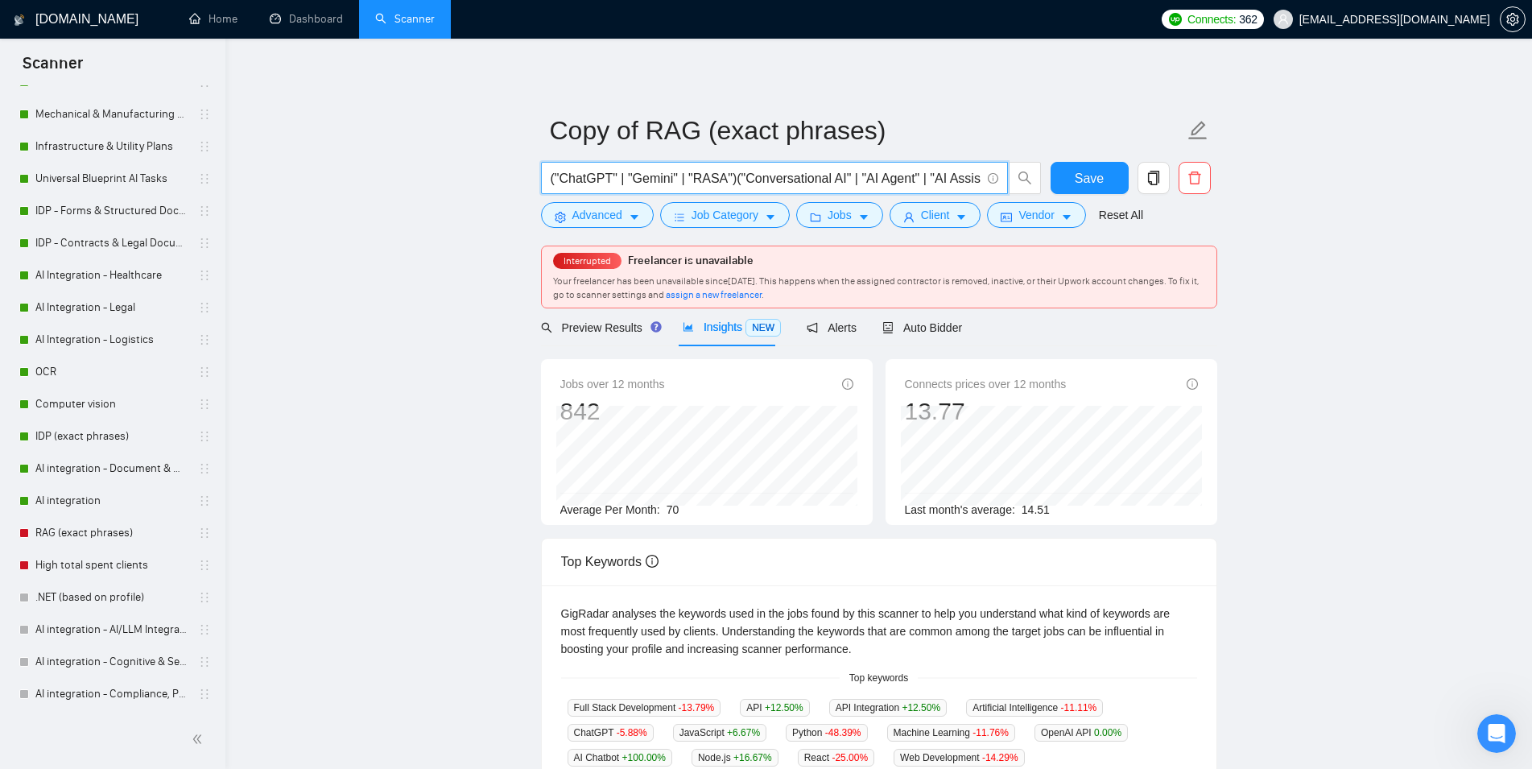
scroll to position [0, 169]
click at [1101, 179] on span "Save" at bounding box center [1089, 178] width 29 height 20
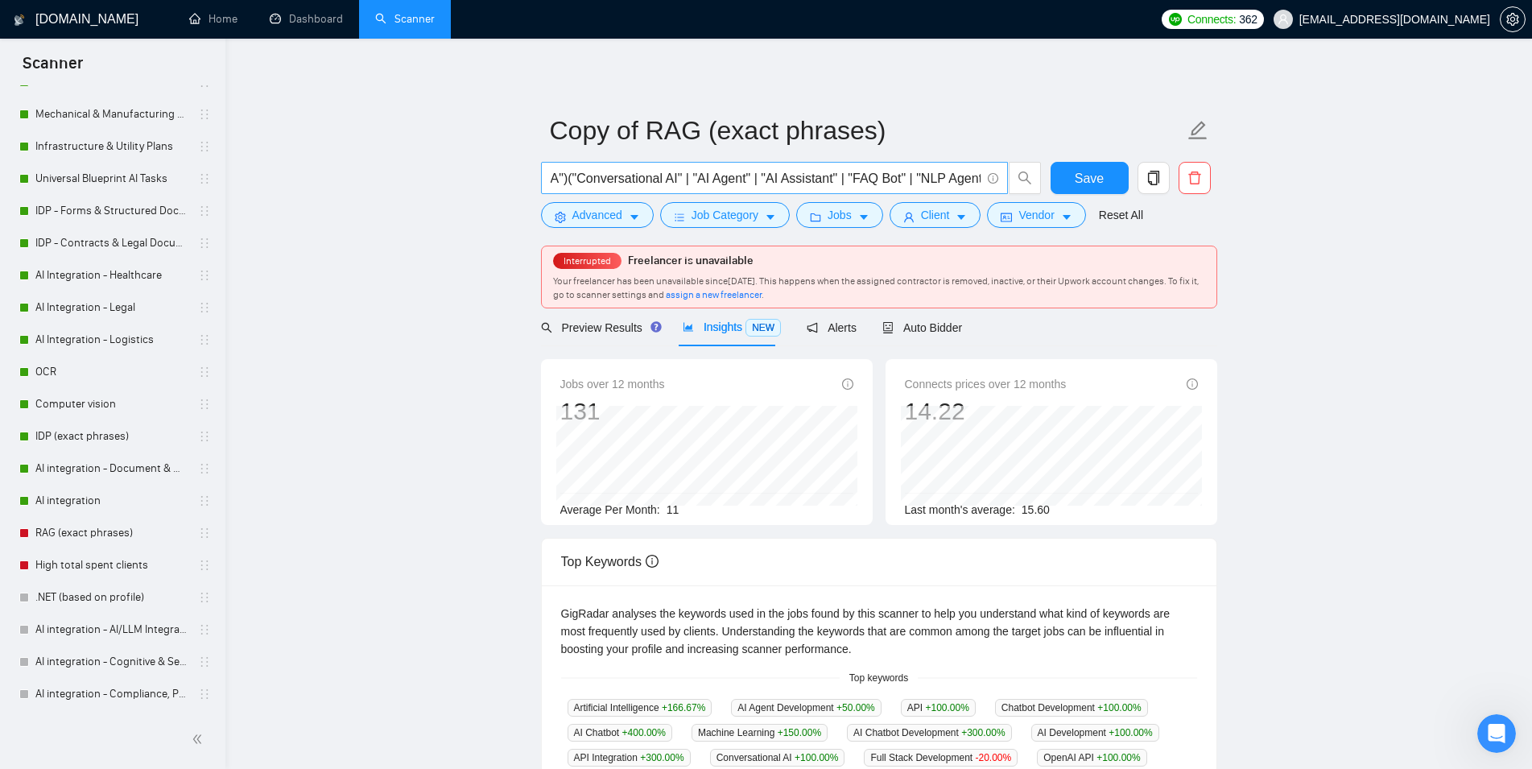
click at [931, 181] on input "("ChatGPT" | "Gemini" | "RASA")("Conversational AI" | "AI Agent" | "AI Assistan…" at bounding box center [766, 178] width 430 height 20
click at [615, 328] on span "Preview Results" at bounding box center [599, 327] width 116 height 13
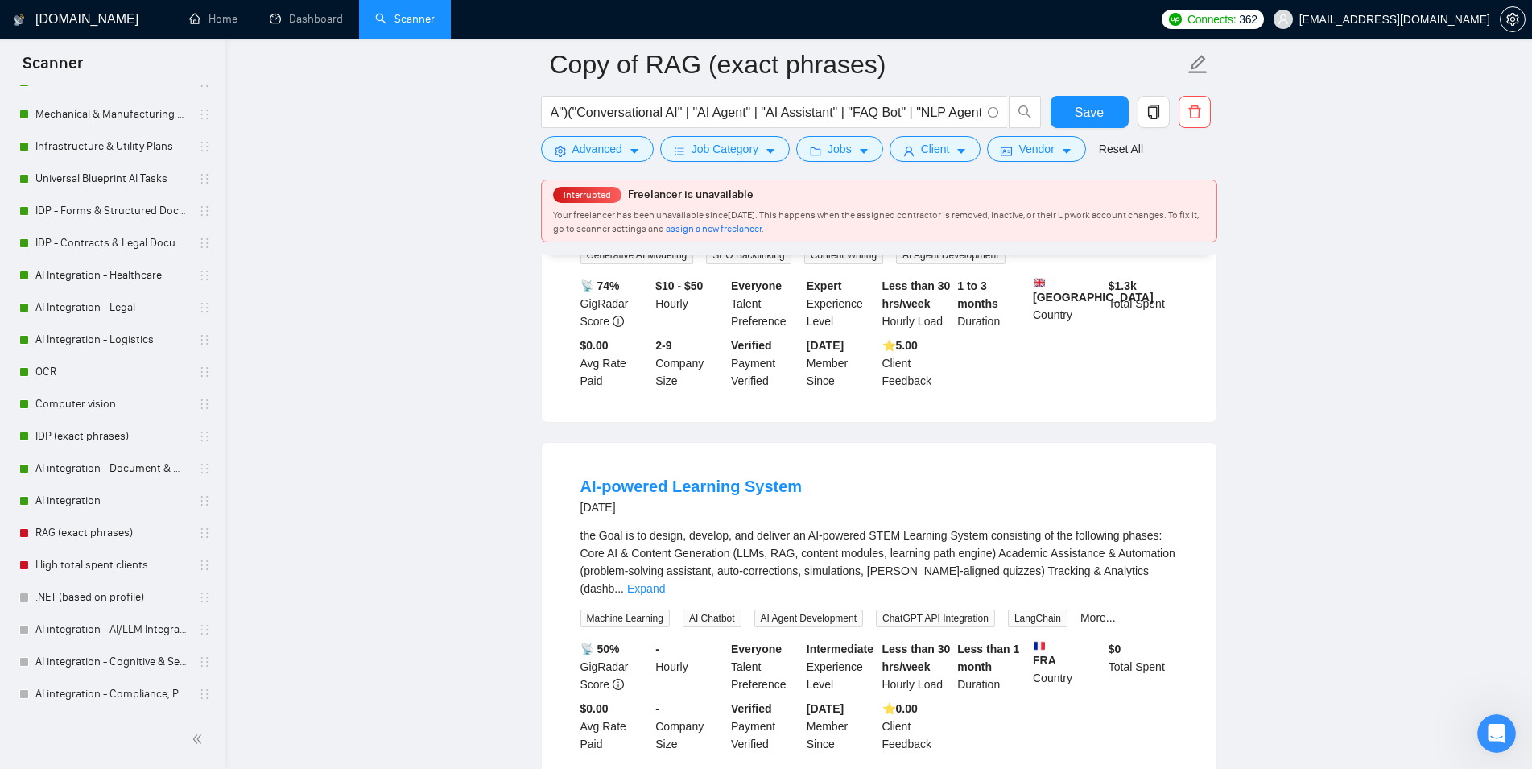
scroll to position [1068, 0]
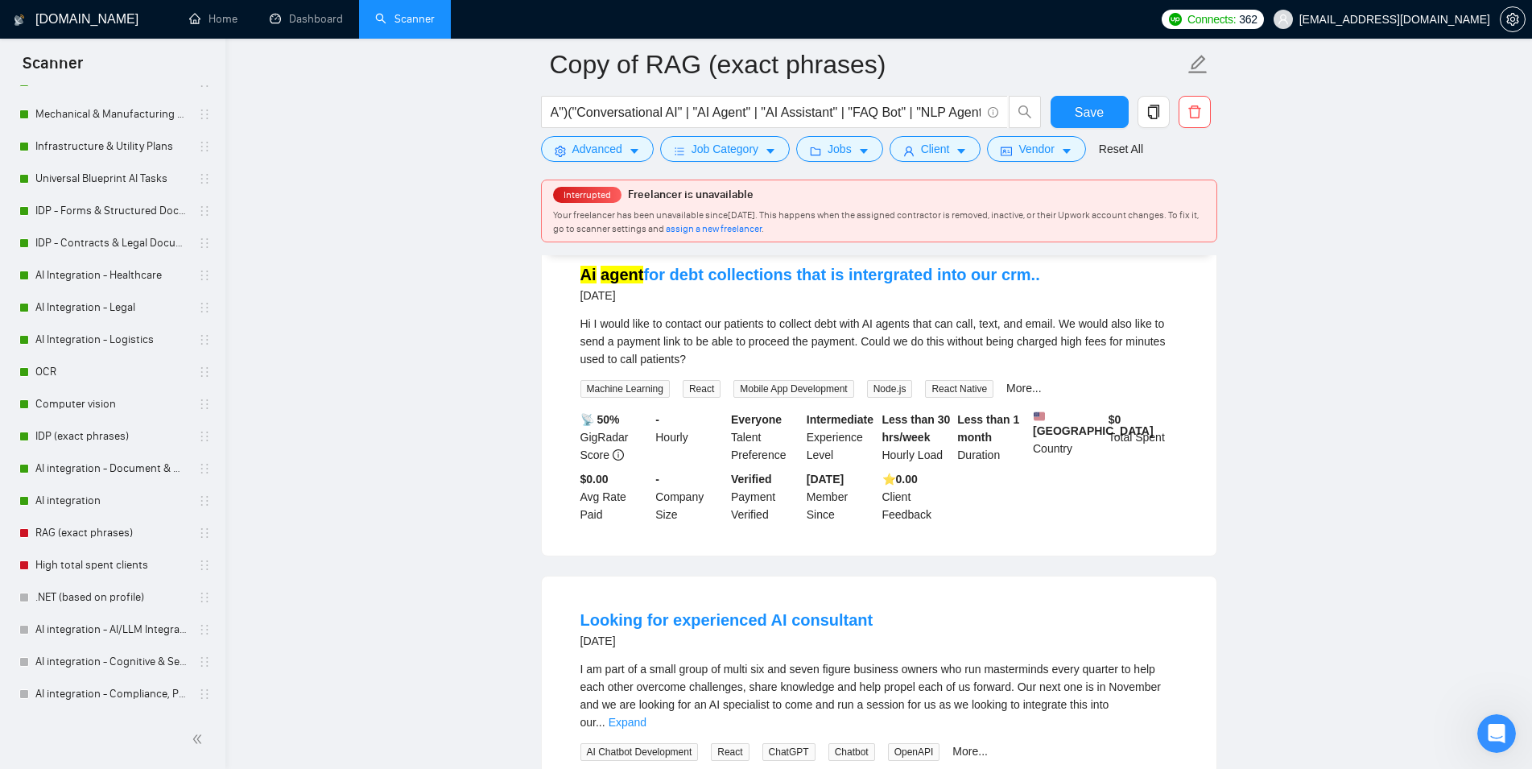
scroll to position [1642, 0]
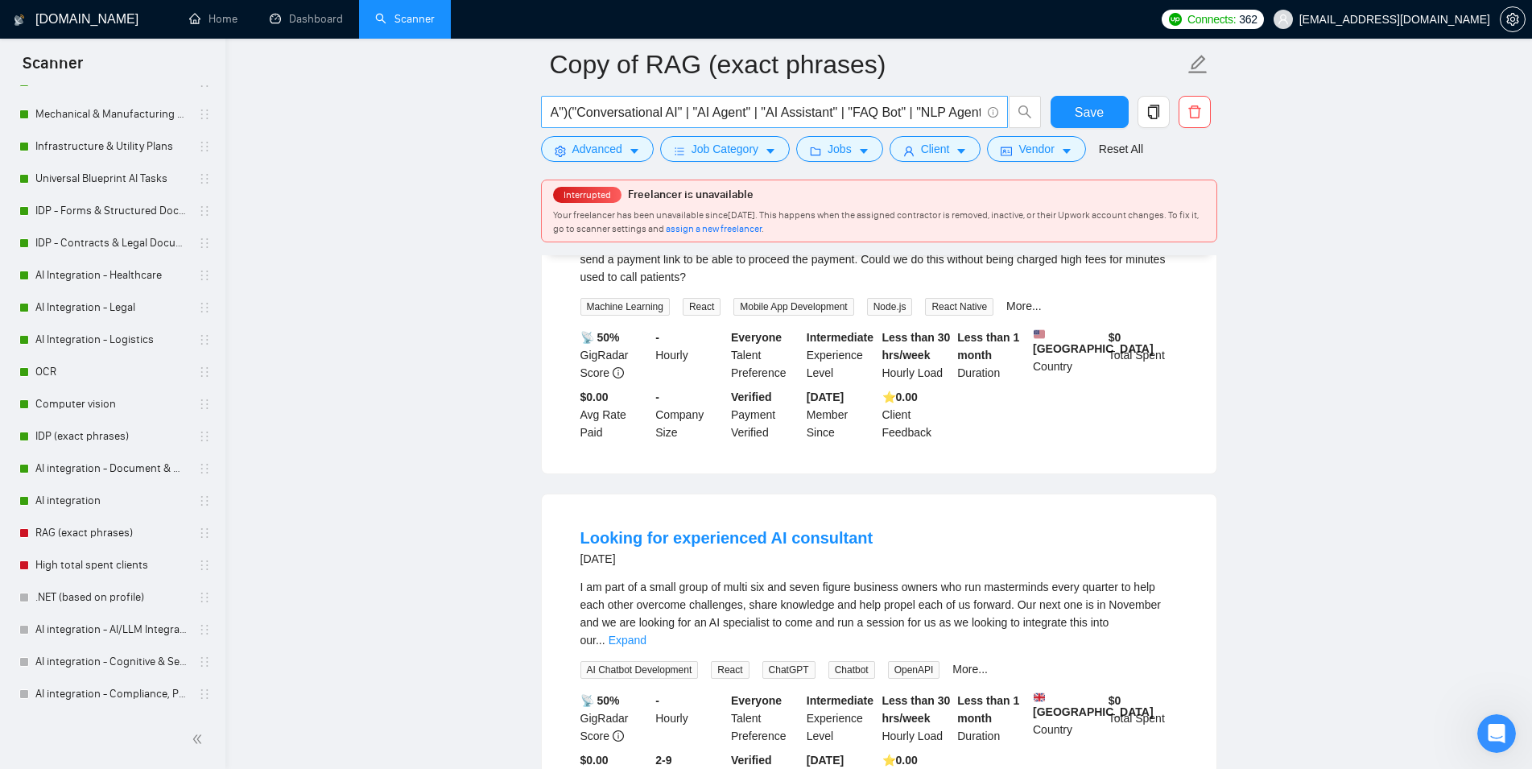
click at [830, 113] on input "("ChatGPT" | "Gemini" | "RASA")("Conversational AI" | "AI Agent" | "AI Assistan…" at bounding box center [766, 112] width 430 height 20
paste input "text"
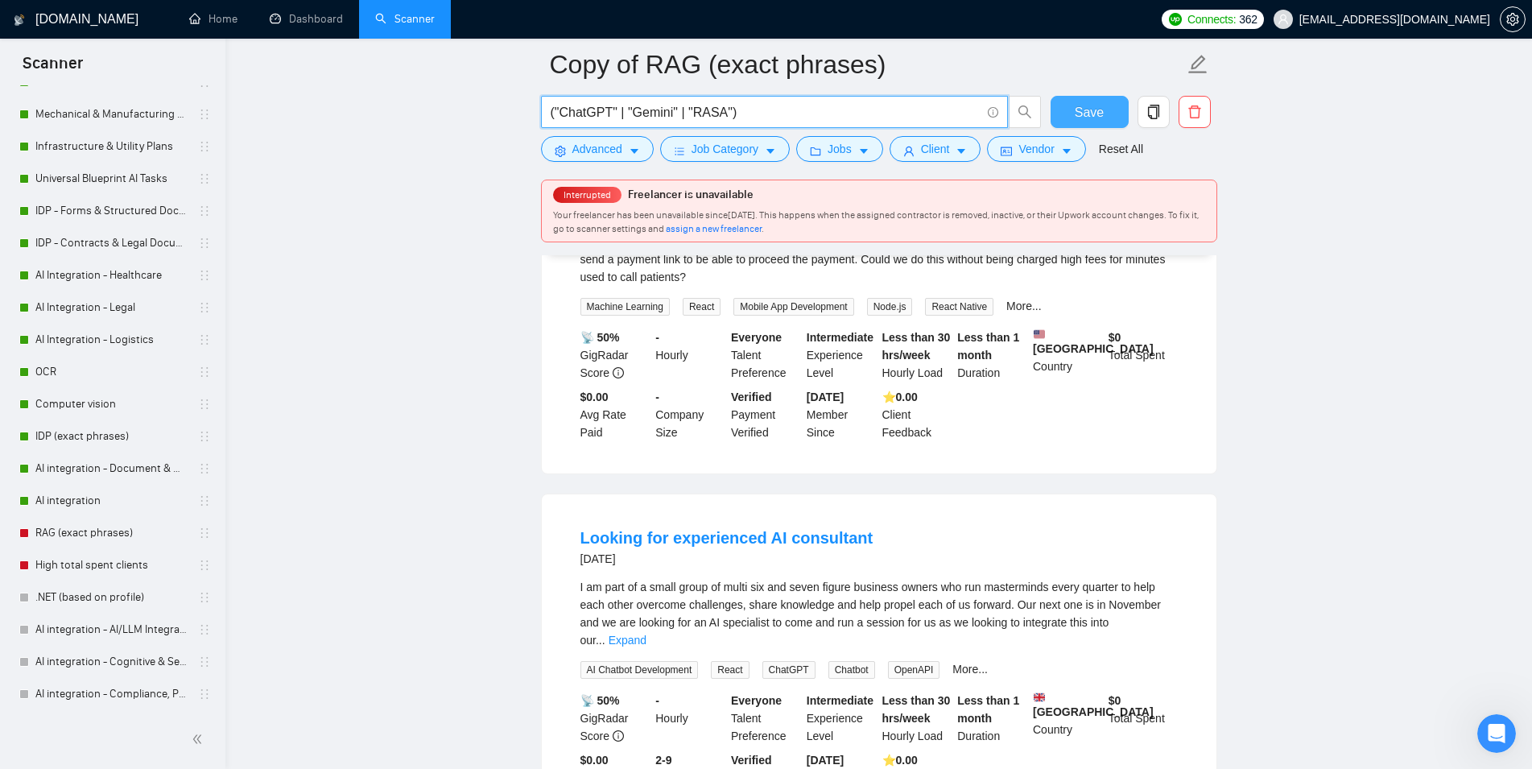
click at [1093, 126] on button "Save" at bounding box center [1090, 112] width 78 height 32
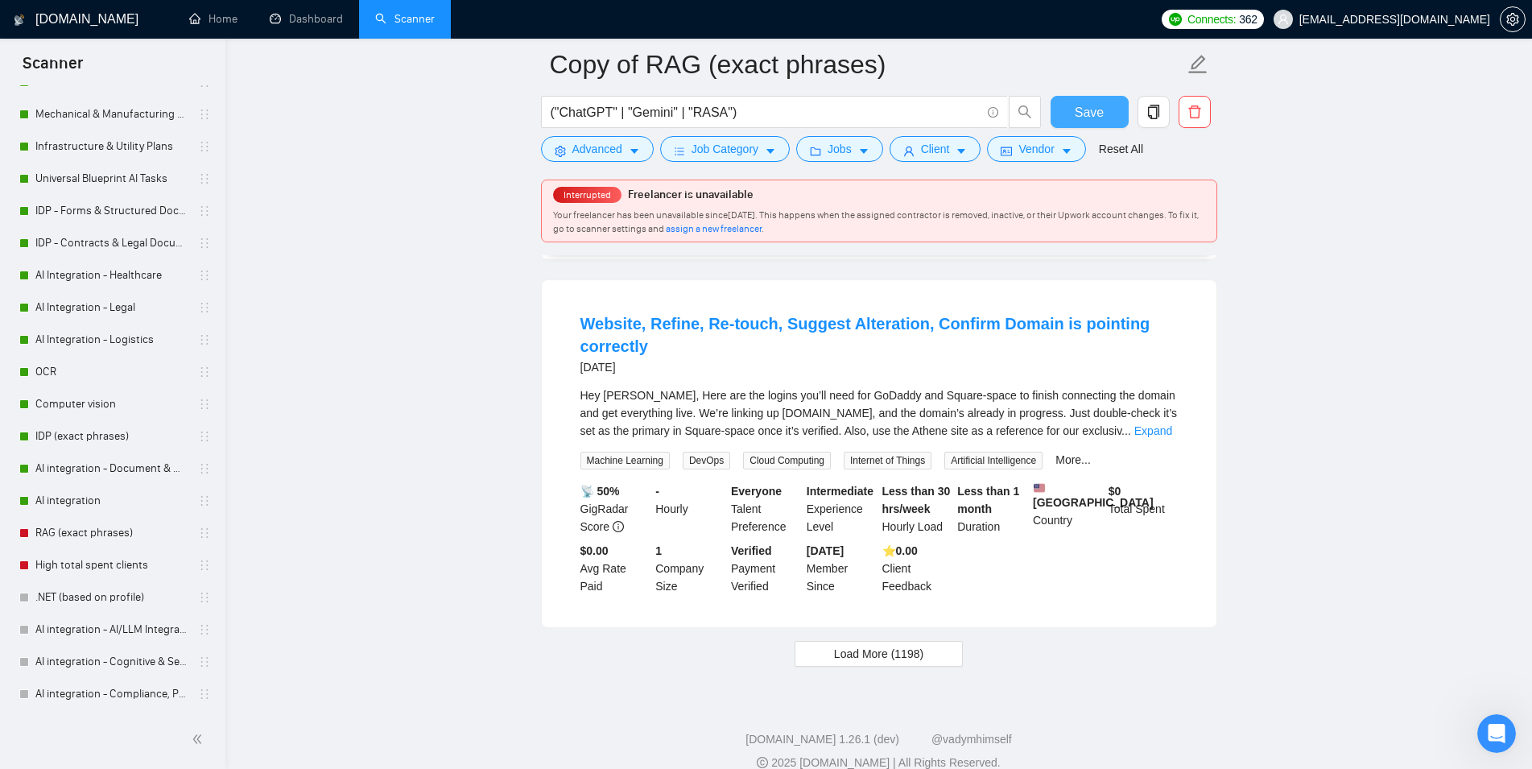
scroll to position [3253, 0]
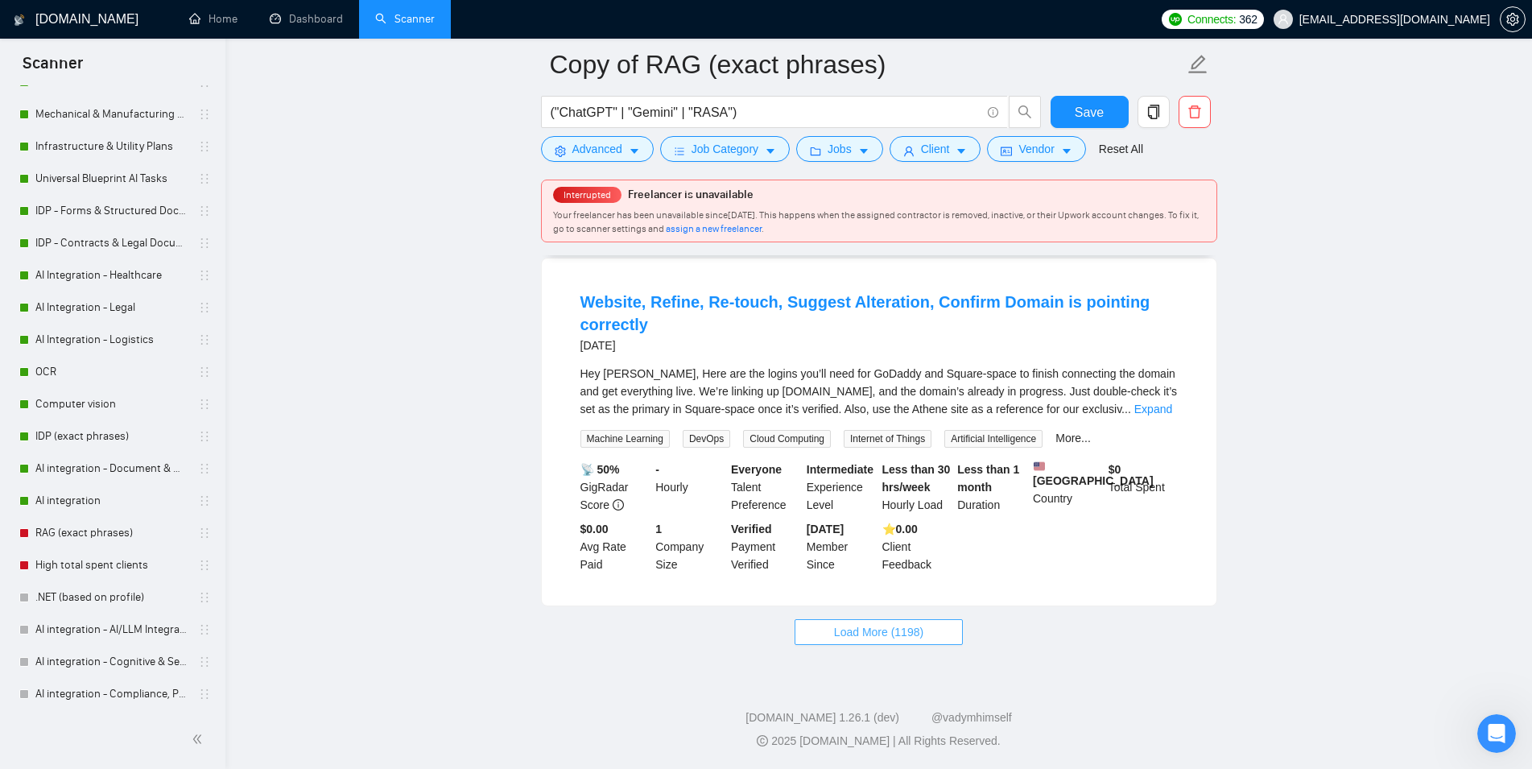
click at [931, 623] on button "Load More (1198)" at bounding box center [879, 632] width 168 height 26
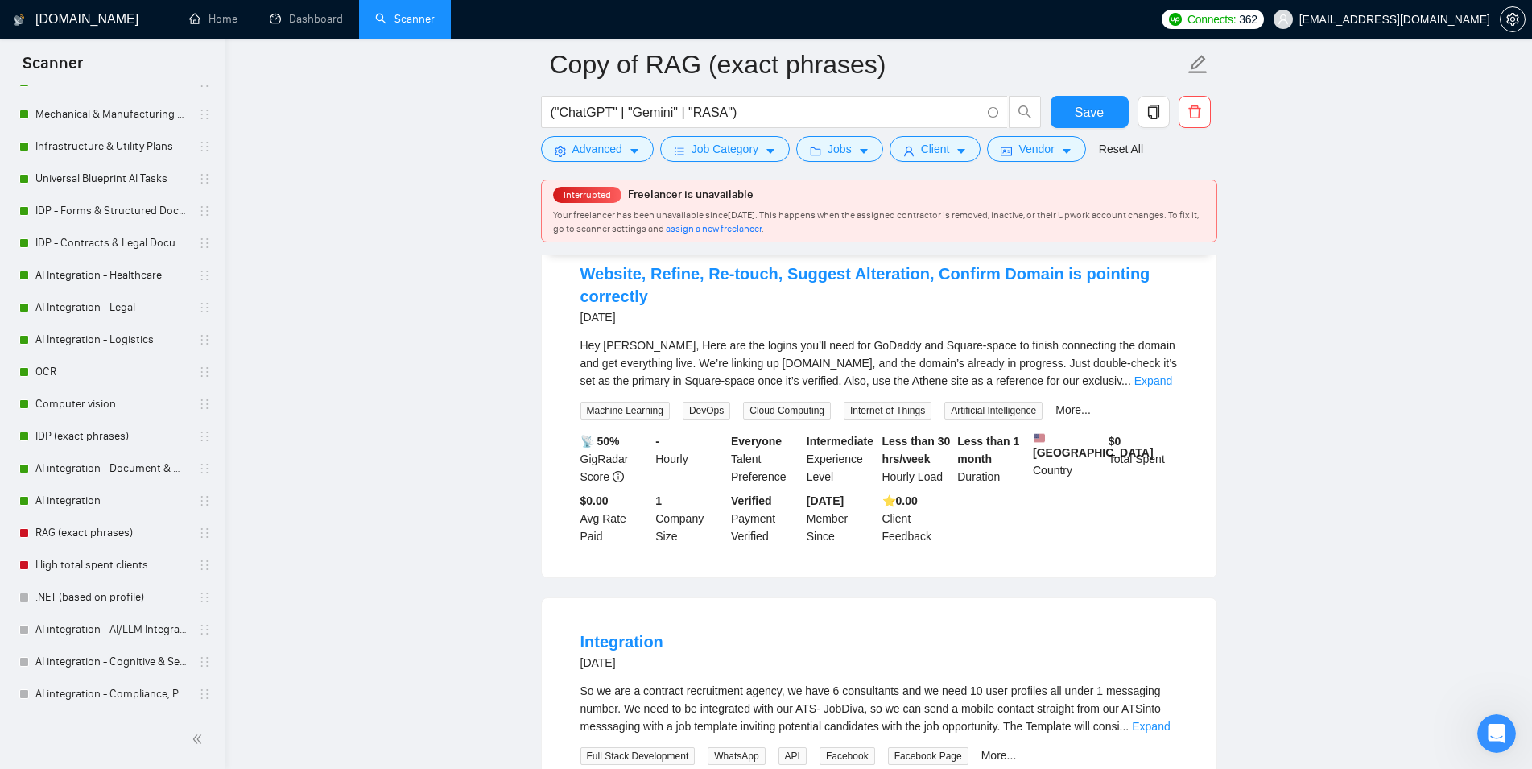
click at [527, 376] on main "Copy of RAG (exact phrases) ("ChatGPT" | "Gemini" | "RASA") Save Advanced Job C…" at bounding box center [878, 519] width 1255 height 7415
click at [454, 346] on main "Copy of RAG (exact phrases) ("ChatGPT" | "Gemini" | "RASA") Save Advanced Job C…" at bounding box center [878, 519] width 1255 height 7415
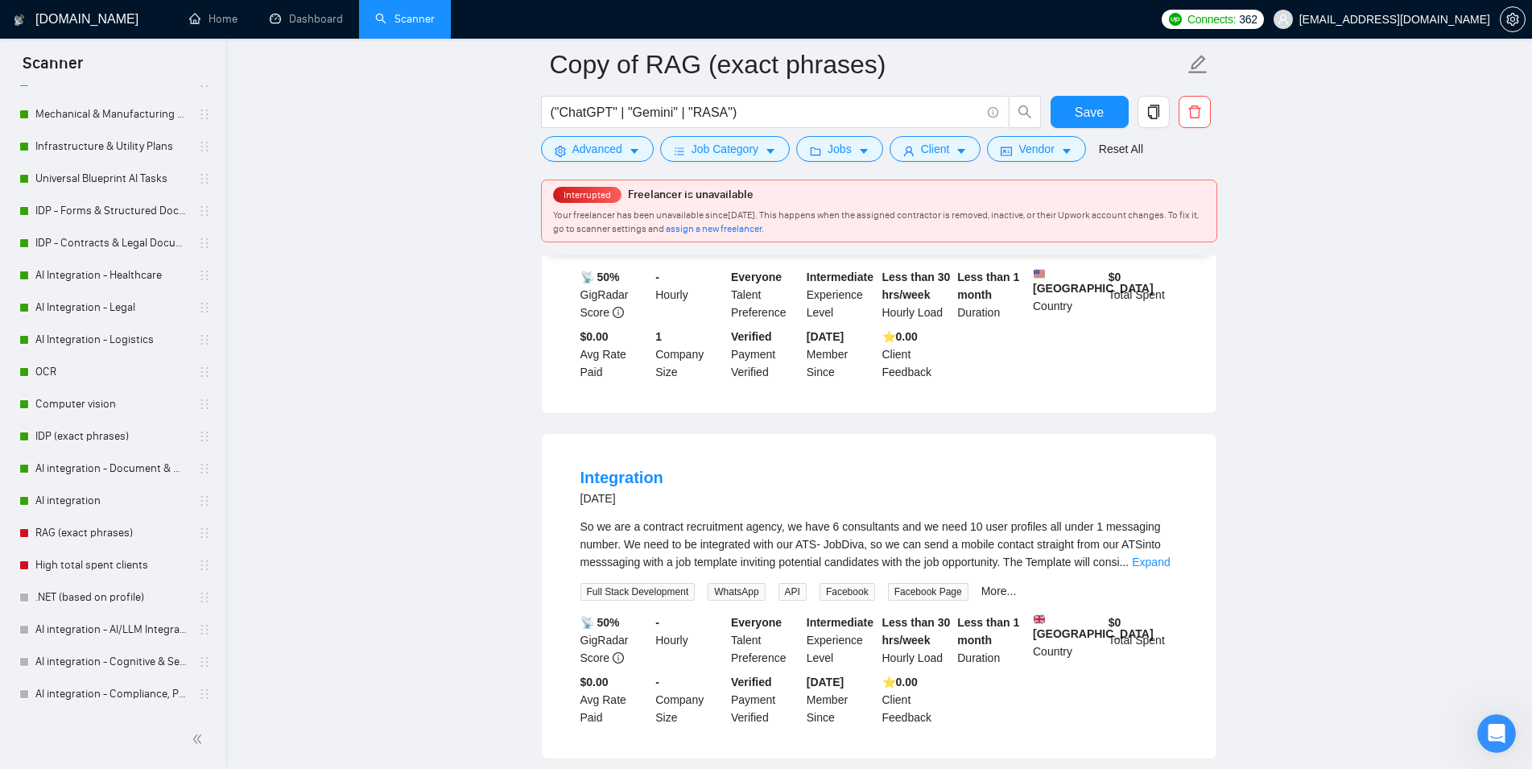
scroll to position [3499, 0]
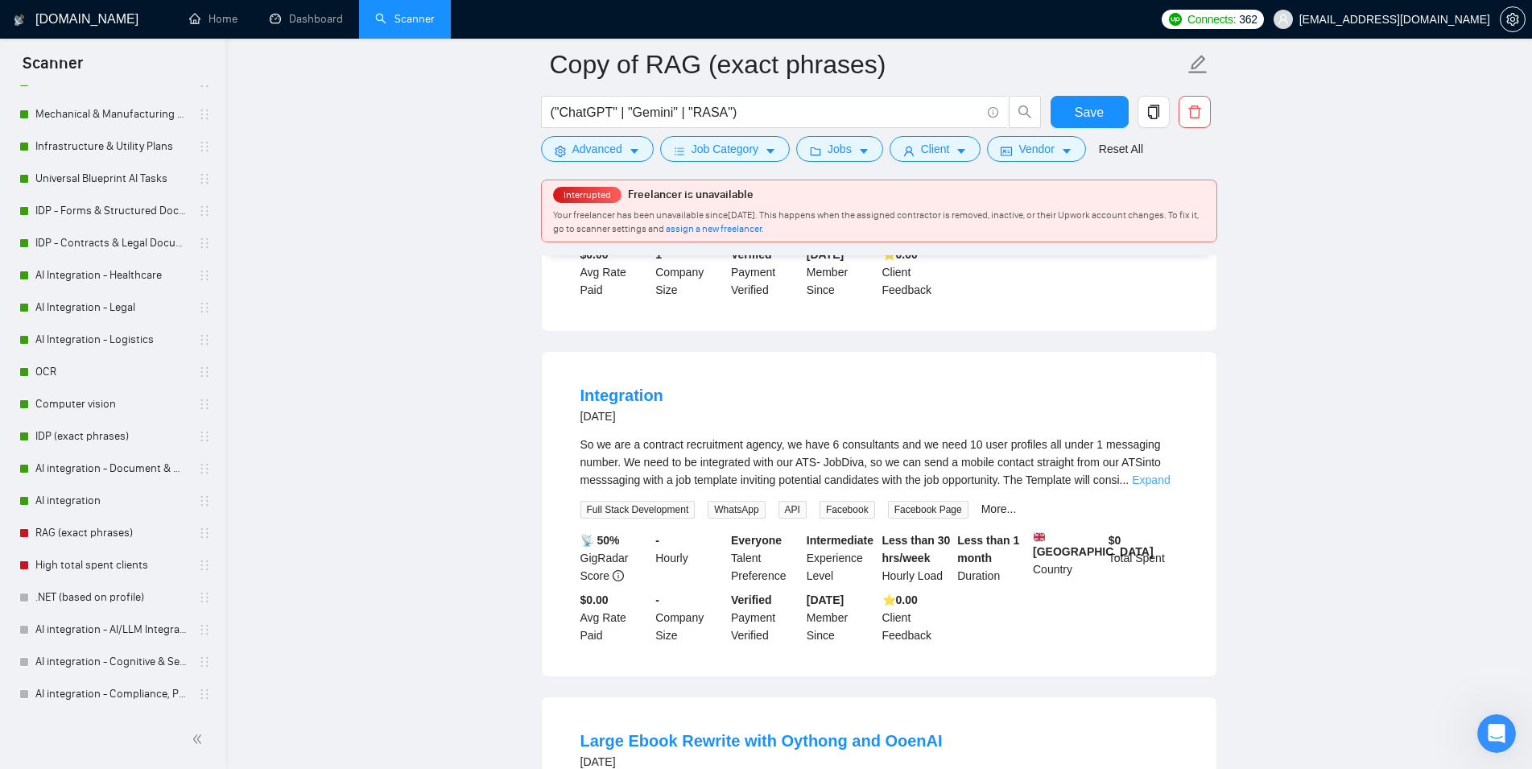
click at [1149, 486] on link "Expand" at bounding box center [1151, 479] width 38 height 13
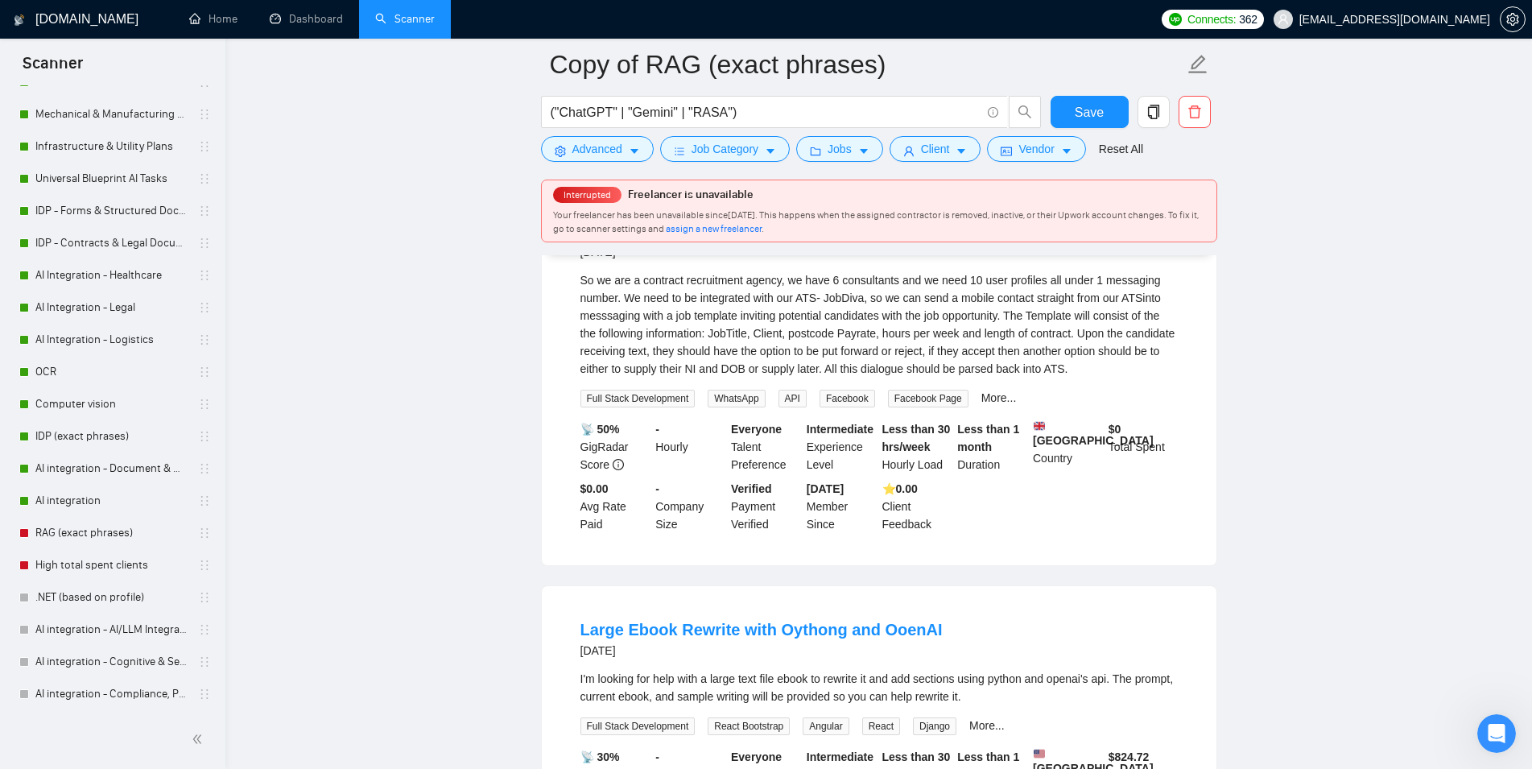
scroll to position [3828, 0]
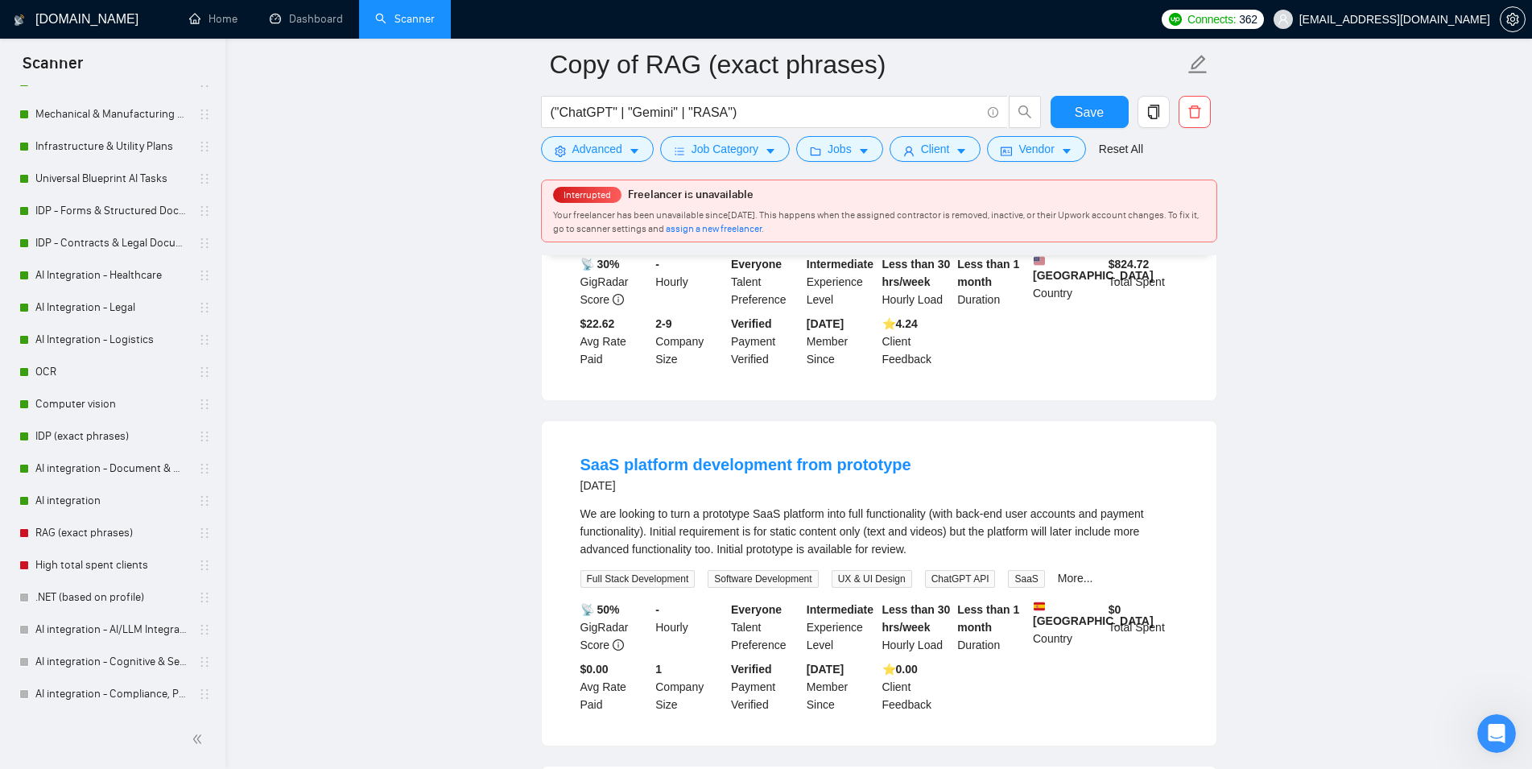
scroll to position [4238, 0]
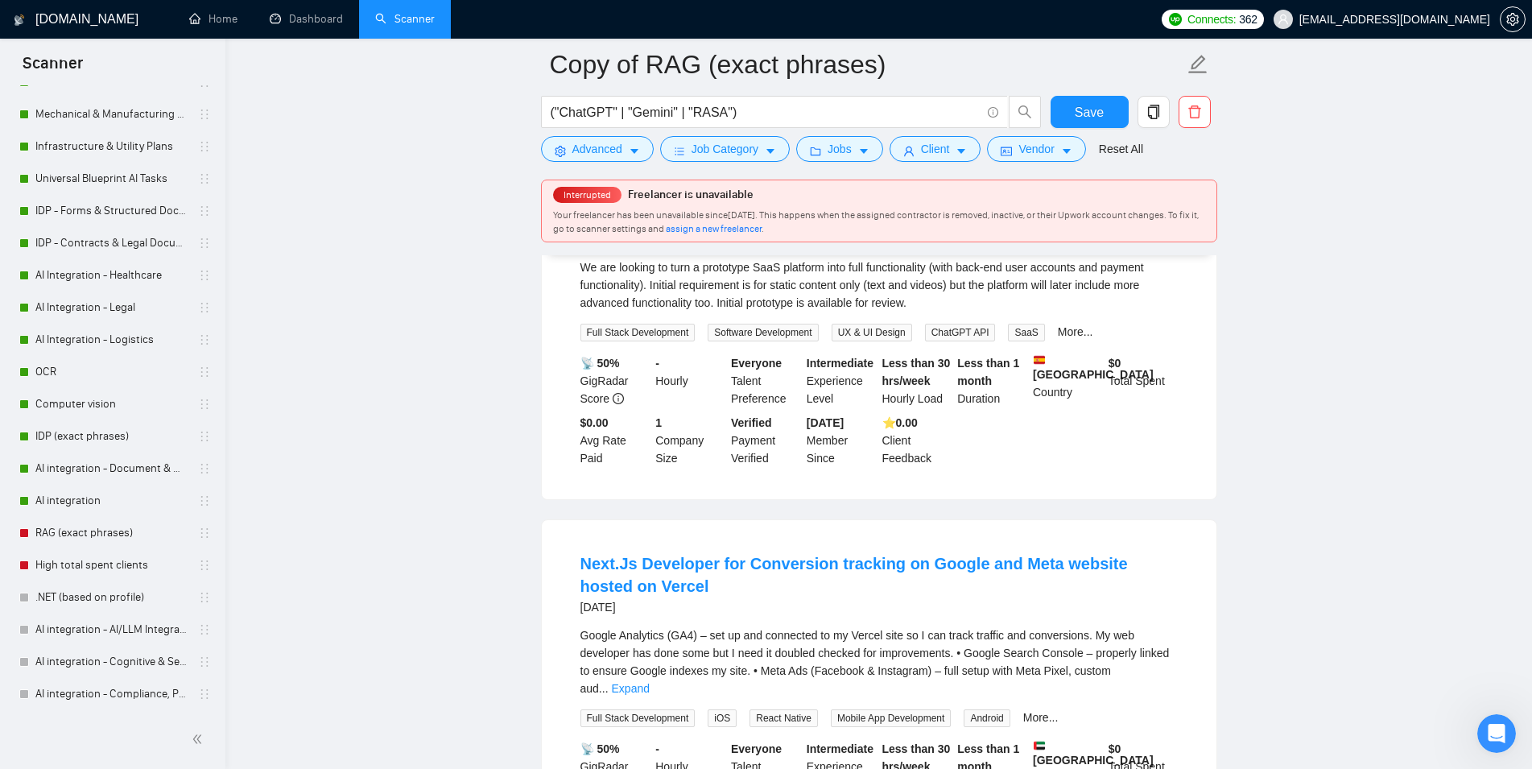
scroll to position [4320, 0]
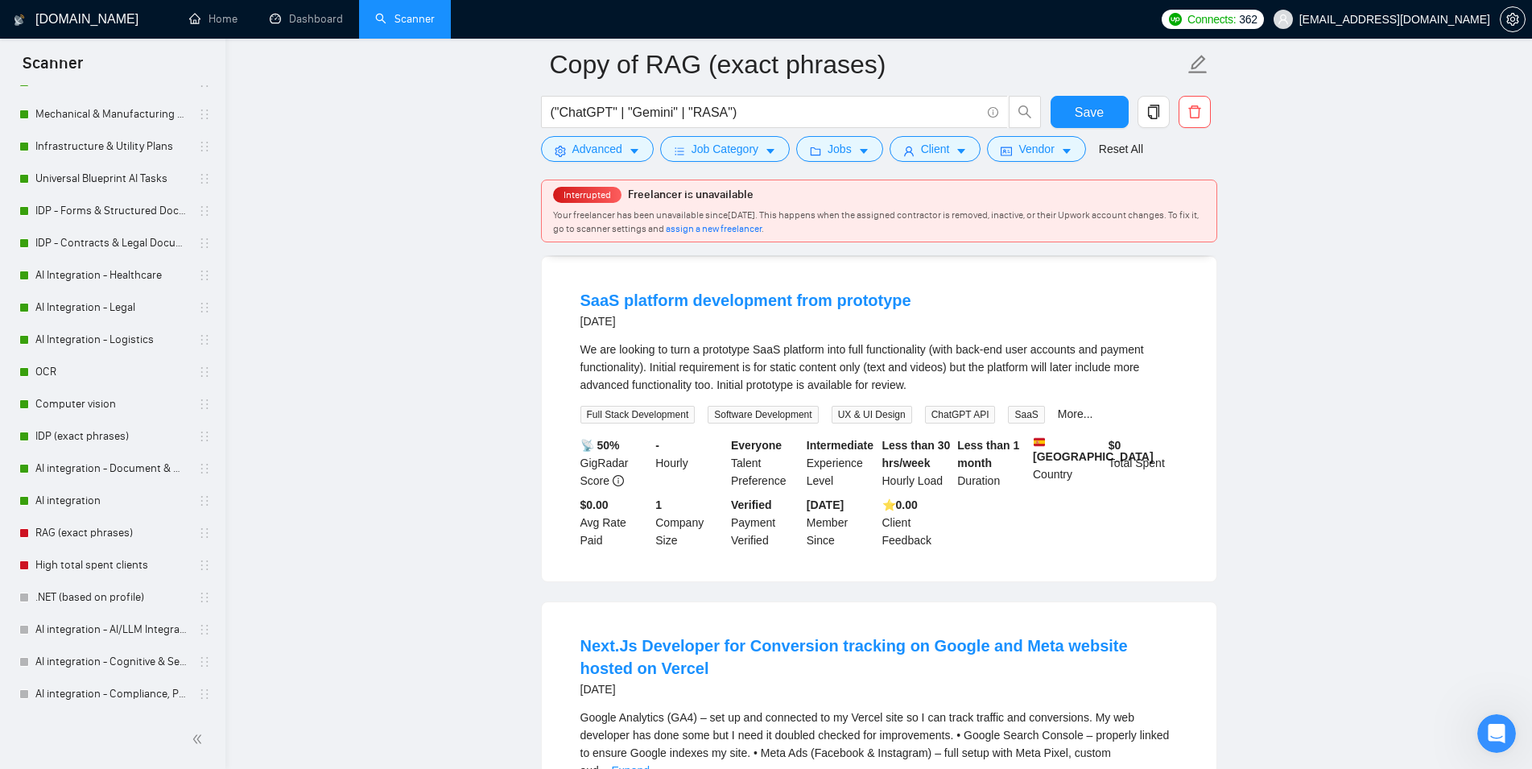
click at [932, 394] on div "We are looking to turn a prototype SaaS platform into full functionality (with …" at bounding box center [879, 367] width 597 height 53
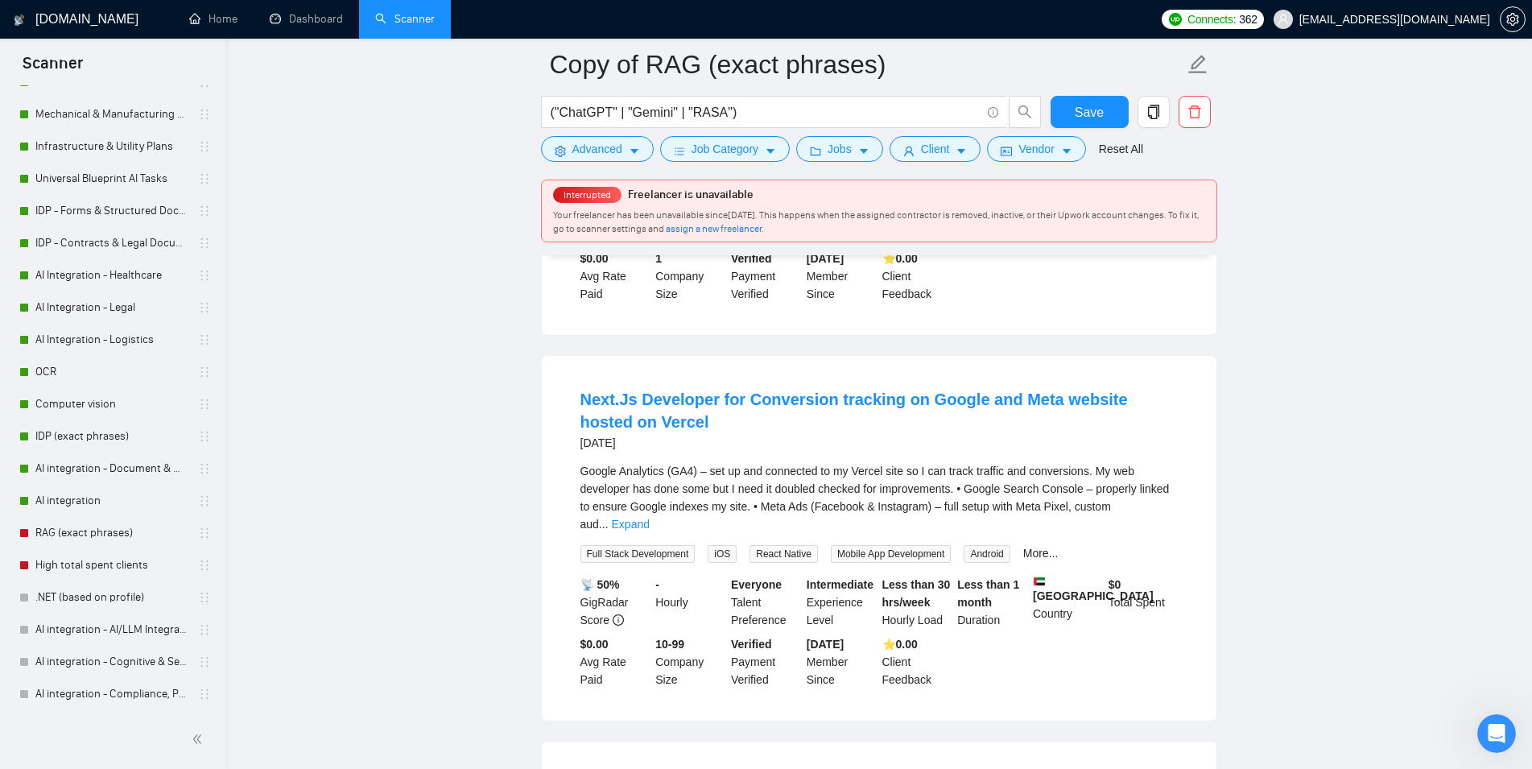
scroll to position [4649, 0]
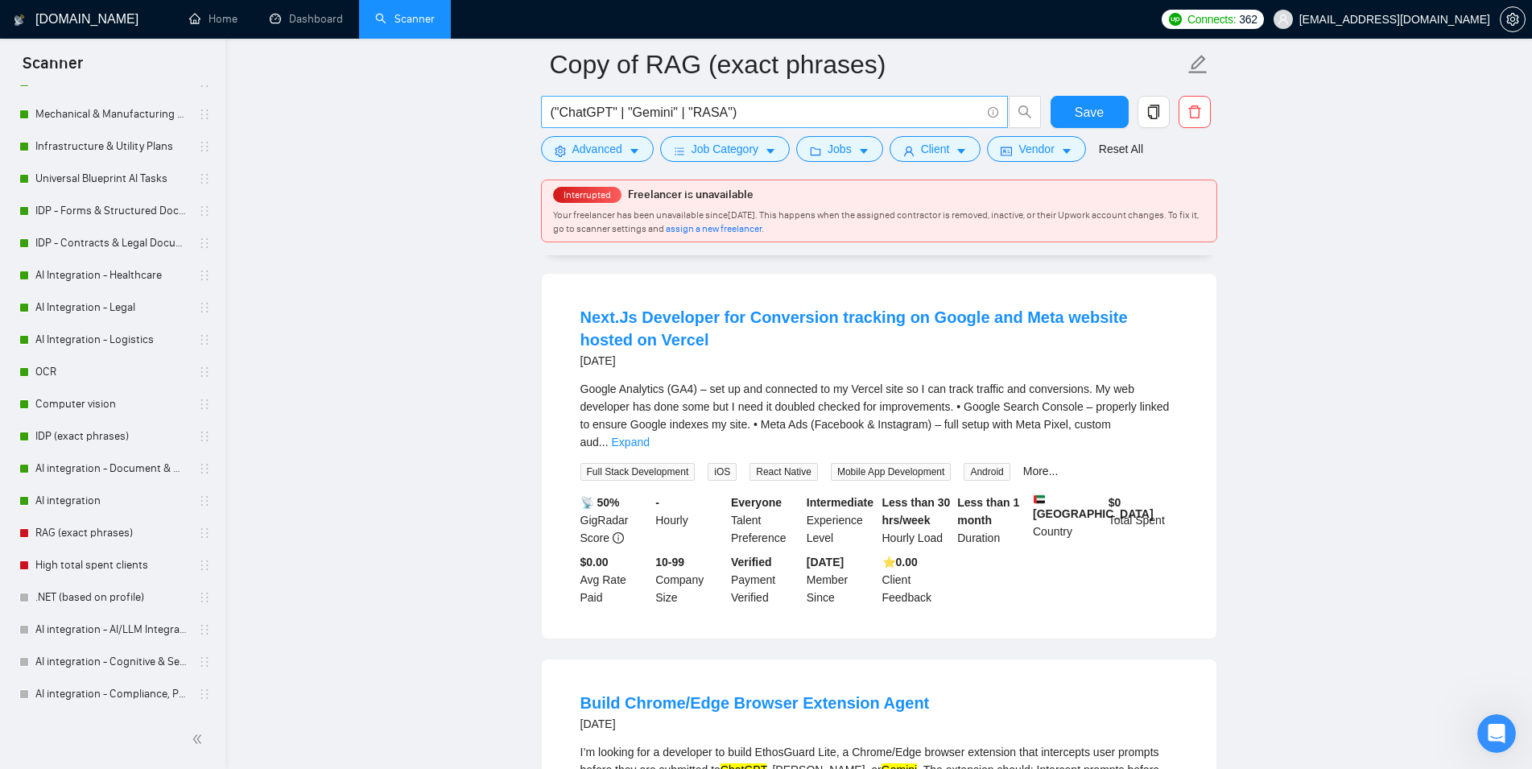
click at [744, 122] on input "("ChatGPT" | "Gemini" | "RASA")" at bounding box center [766, 112] width 430 height 20
click at [742, 122] on input "("ChatGPT" | "Gemini" | "RASA")" at bounding box center [766, 112] width 430 height 20
click at [742, 121] on input "("ChatGPT" | "Gemini" | "RASA")" at bounding box center [766, 112] width 430 height 20
paste input "Policy Search" | "Contract Tool" | "Compliance AI" | "Insurance AI" | "Medical …"
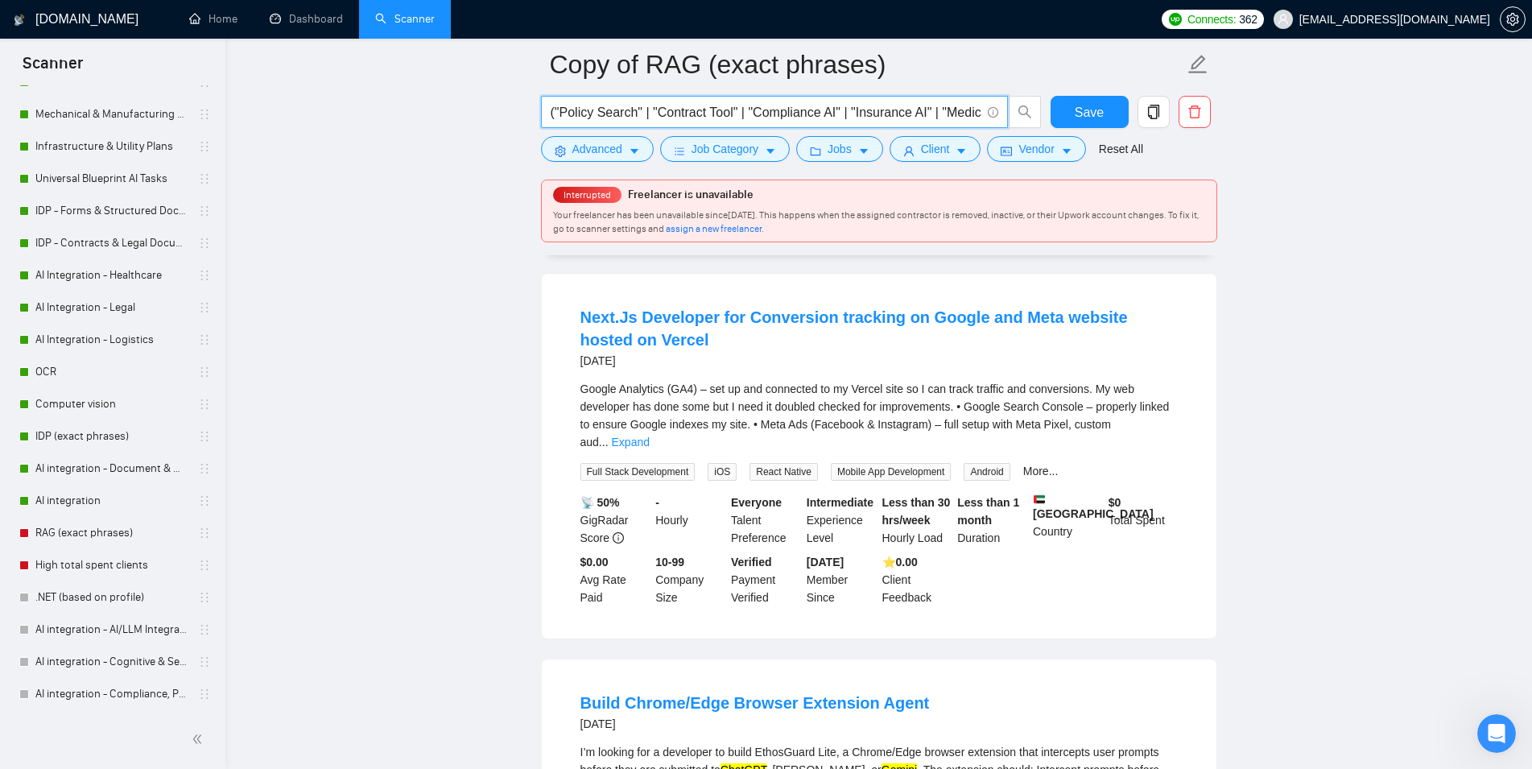
scroll to position [0, 1004]
type input "("Policy Search" | "Contract Tool" | "Compliance AI" | "Insurance AI" | "Medica…"
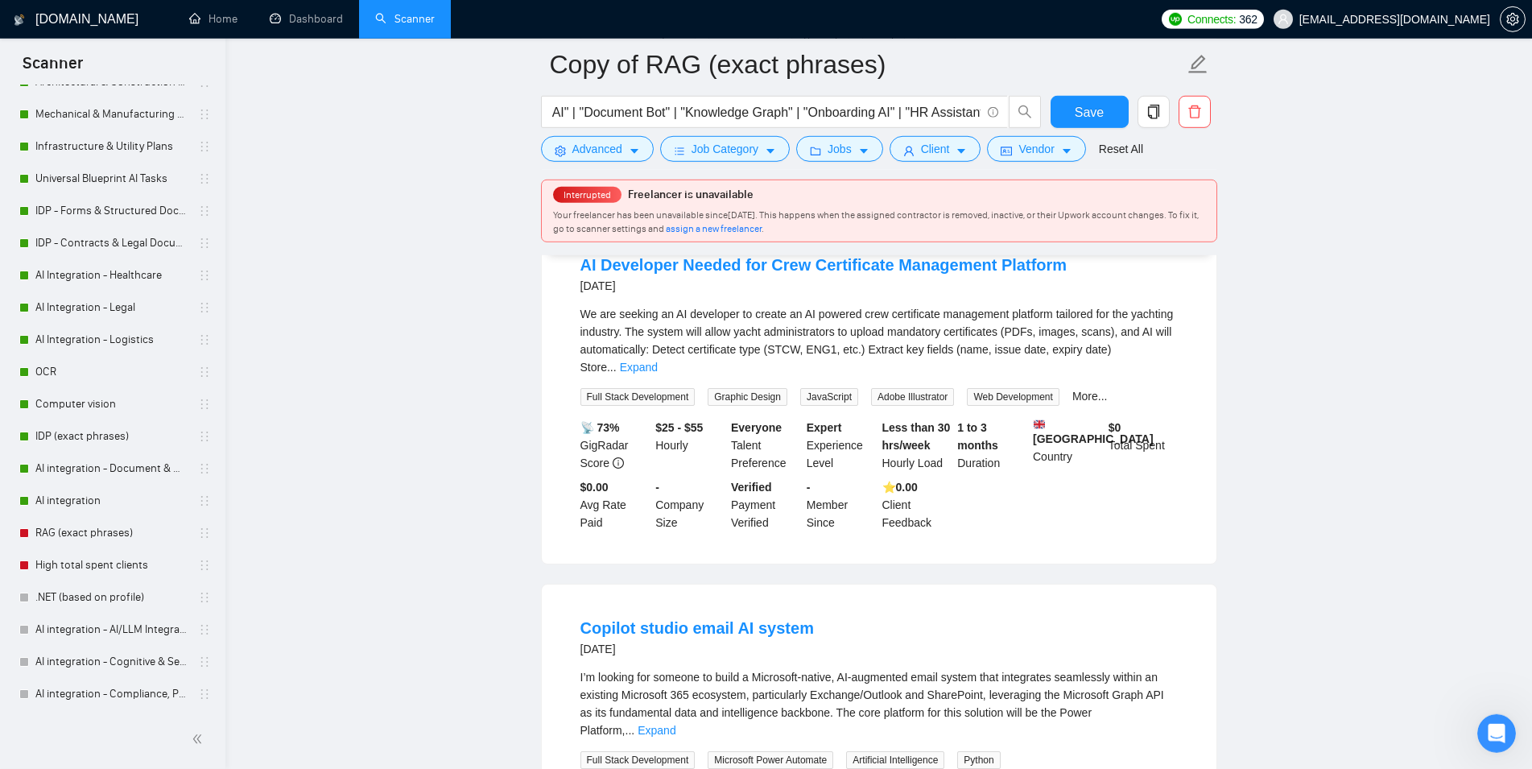
scroll to position [2570, 0]
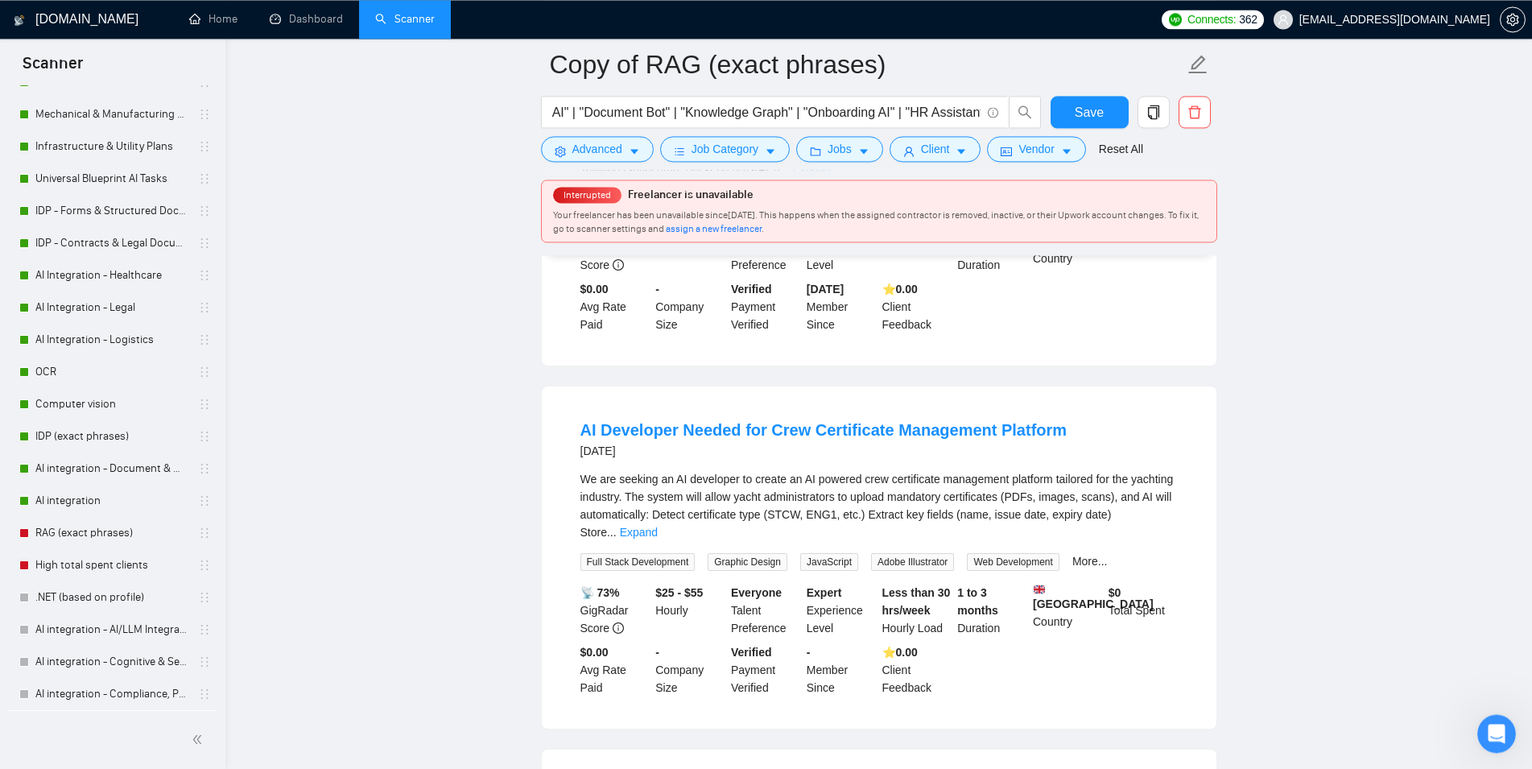
drag, startPoint x: 1329, startPoint y: 491, endPoint x: 1323, endPoint y: 460, distance: 32.1
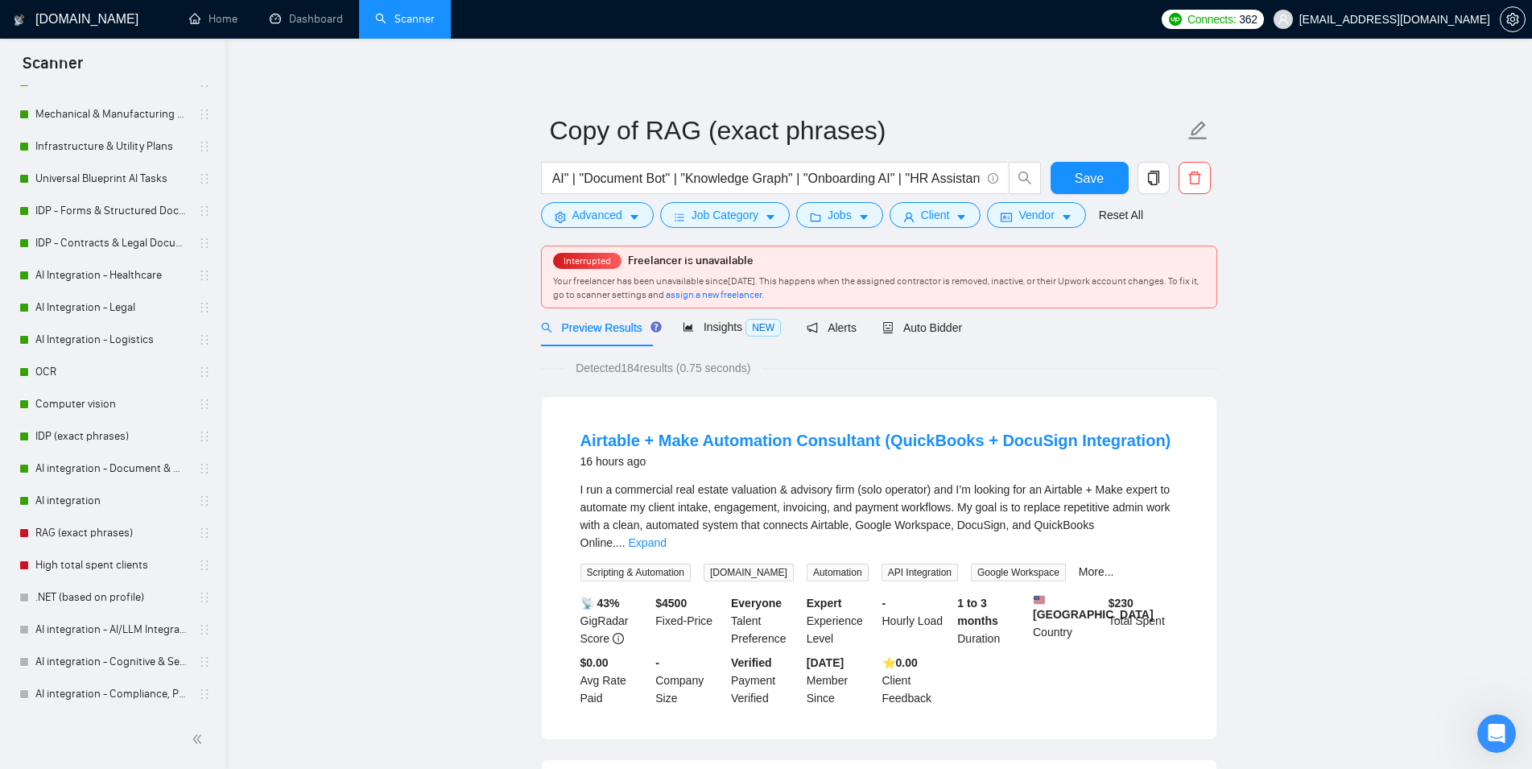
scroll to position [0, 1004]
click at [721, 326] on span "Insights NEW" at bounding box center [732, 326] width 98 height 13
